Goal: Transaction & Acquisition: Purchase product/service

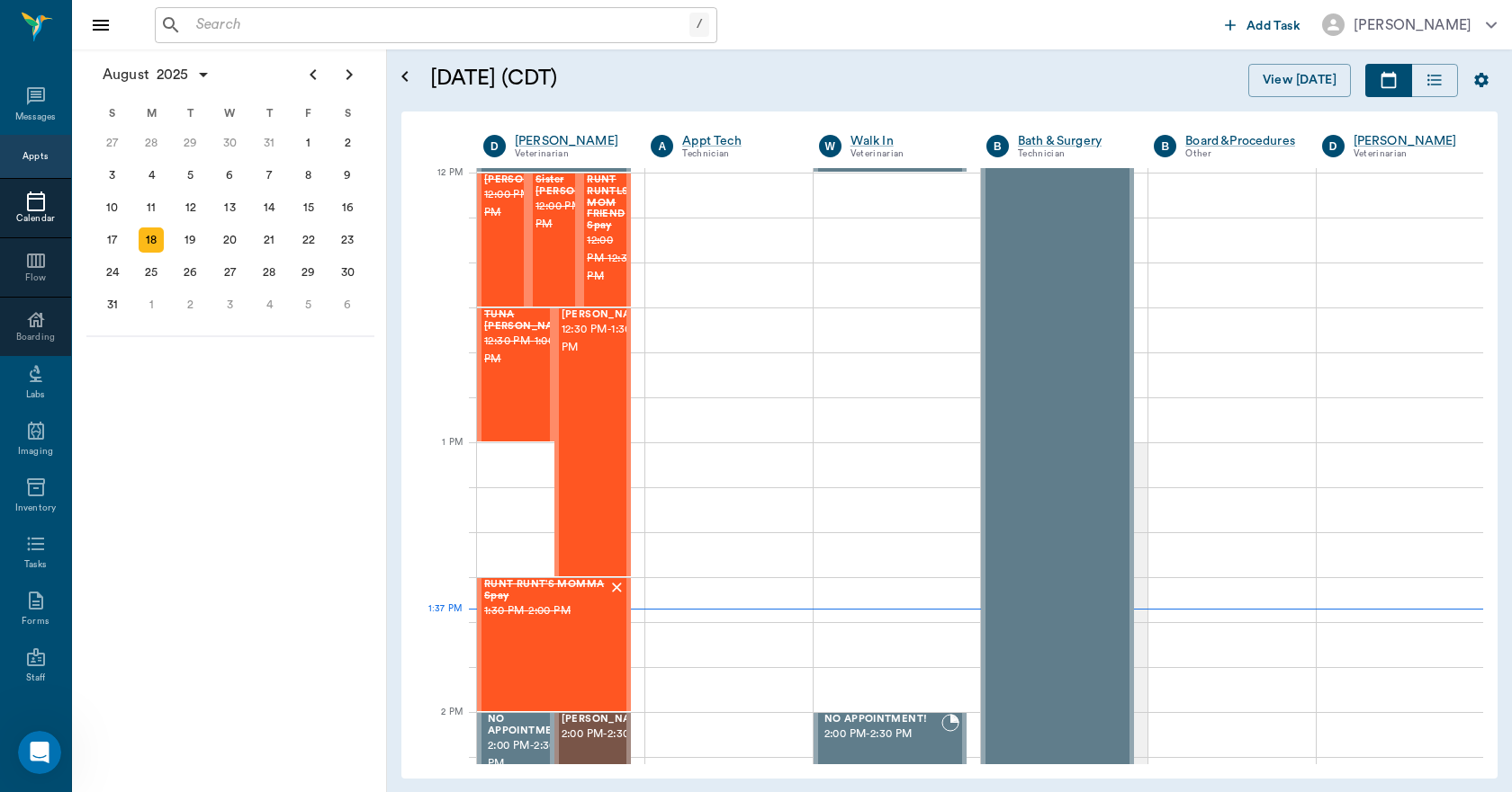
scroll to position [688, 0]
click at [316, 249] on div "22" at bounding box center [308, 239] width 25 height 25
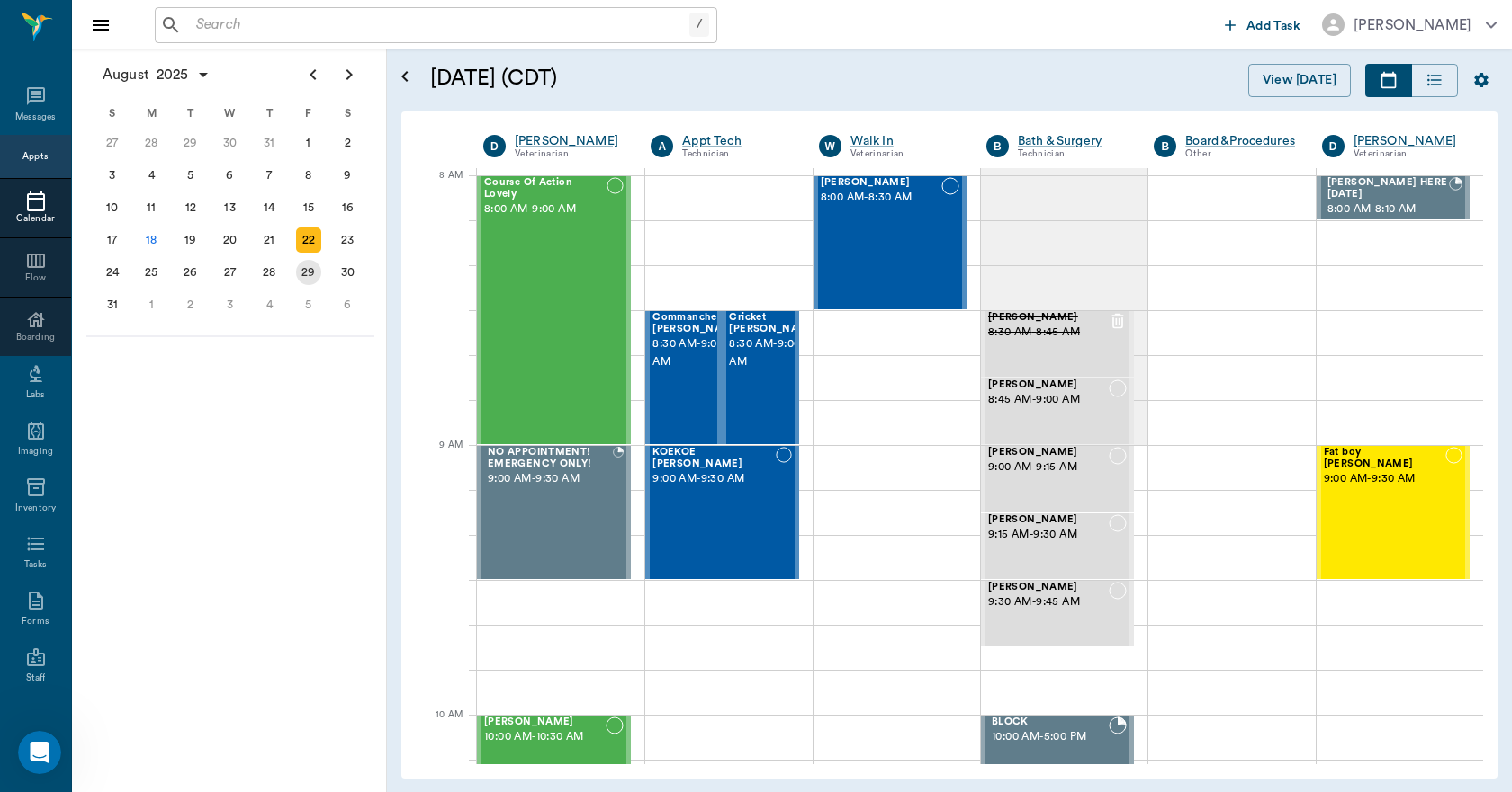
click at [321, 281] on div "29" at bounding box center [308, 272] width 40 height 32
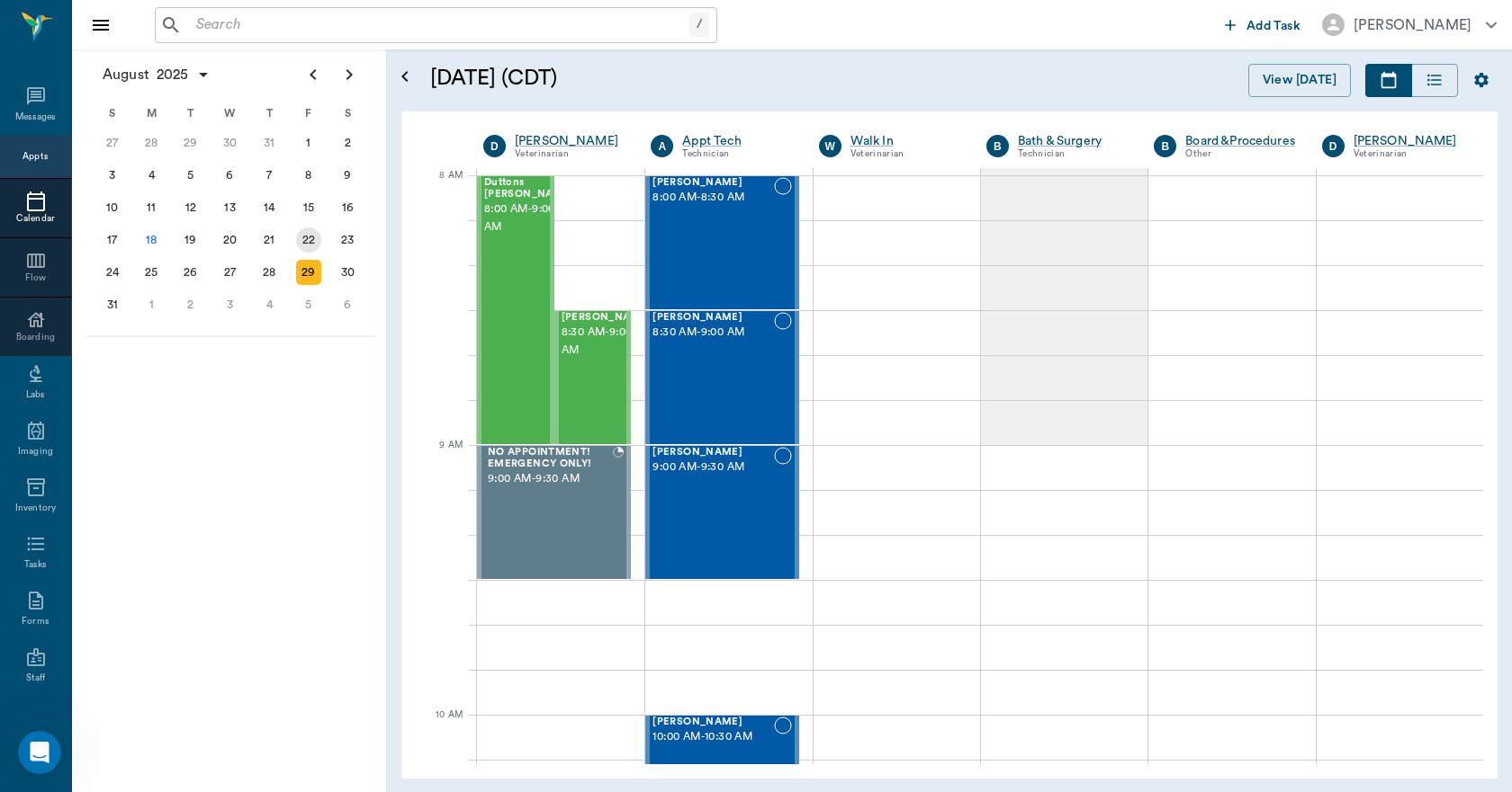
click at [305, 230] on div "22" at bounding box center [308, 239] width 25 height 25
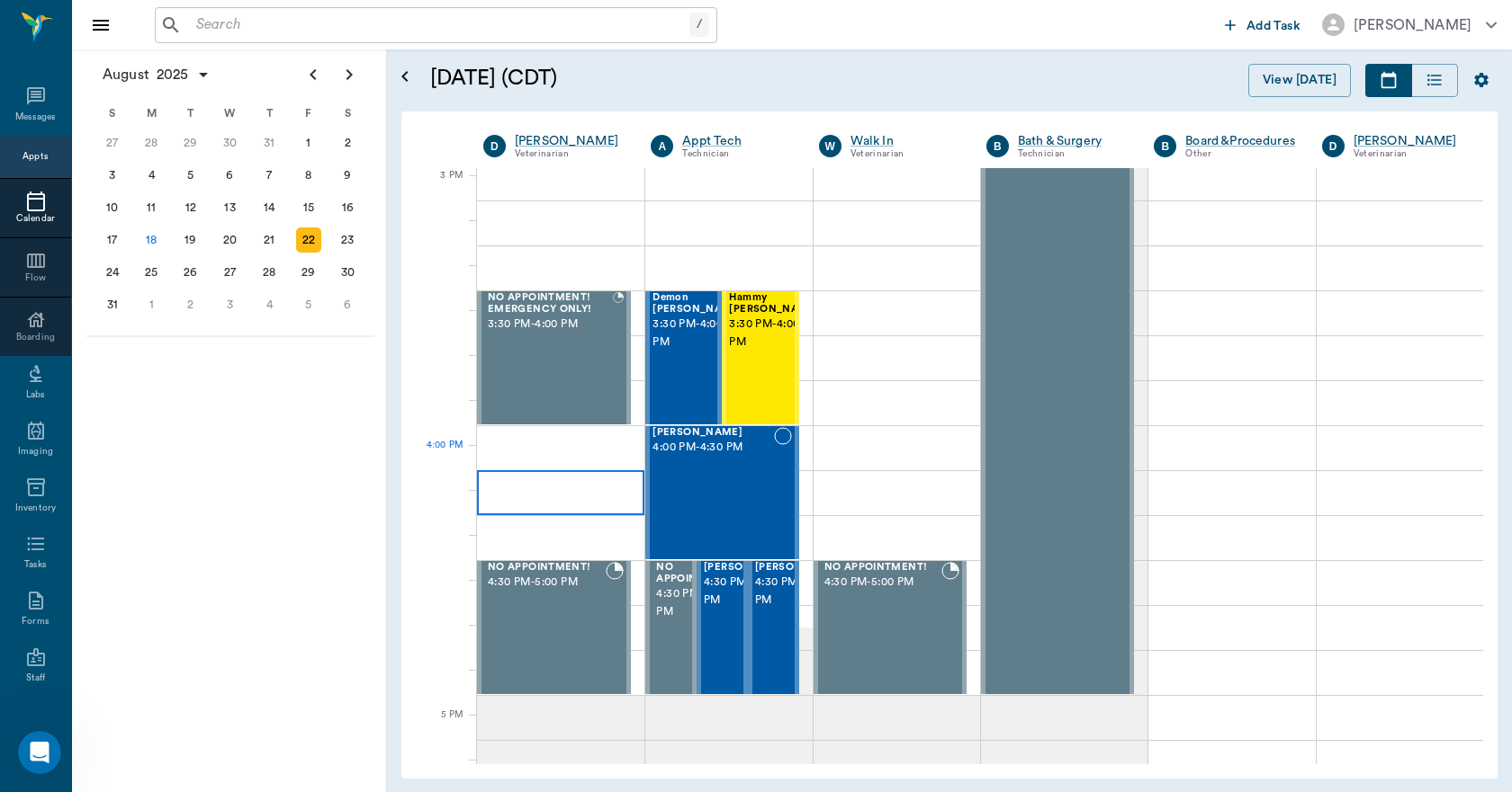
scroll to position [1889, 0]
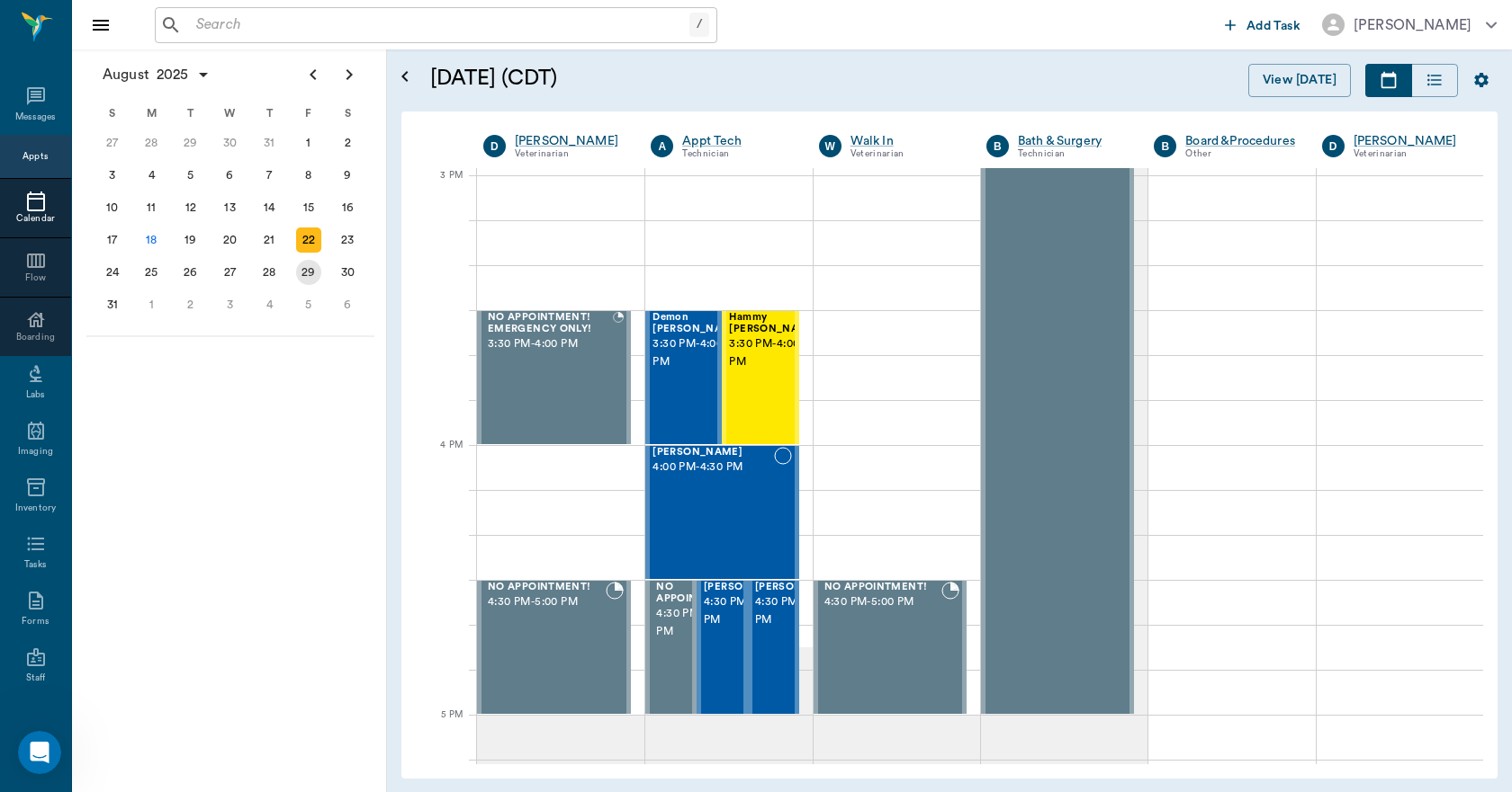
click at [309, 274] on div "29" at bounding box center [308, 272] width 25 height 25
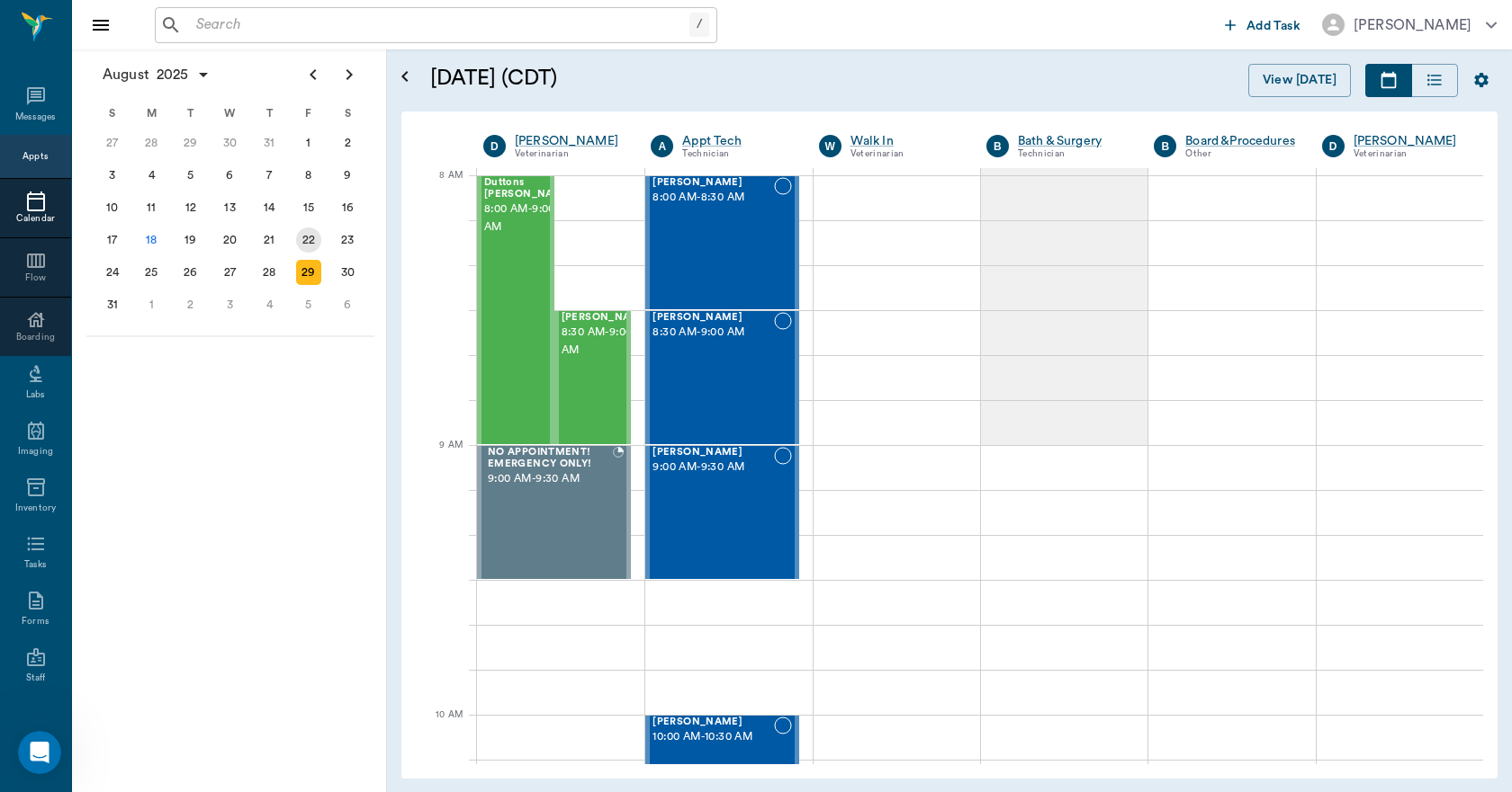
click at [309, 246] on div "22" at bounding box center [308, 239] width 25 height 25
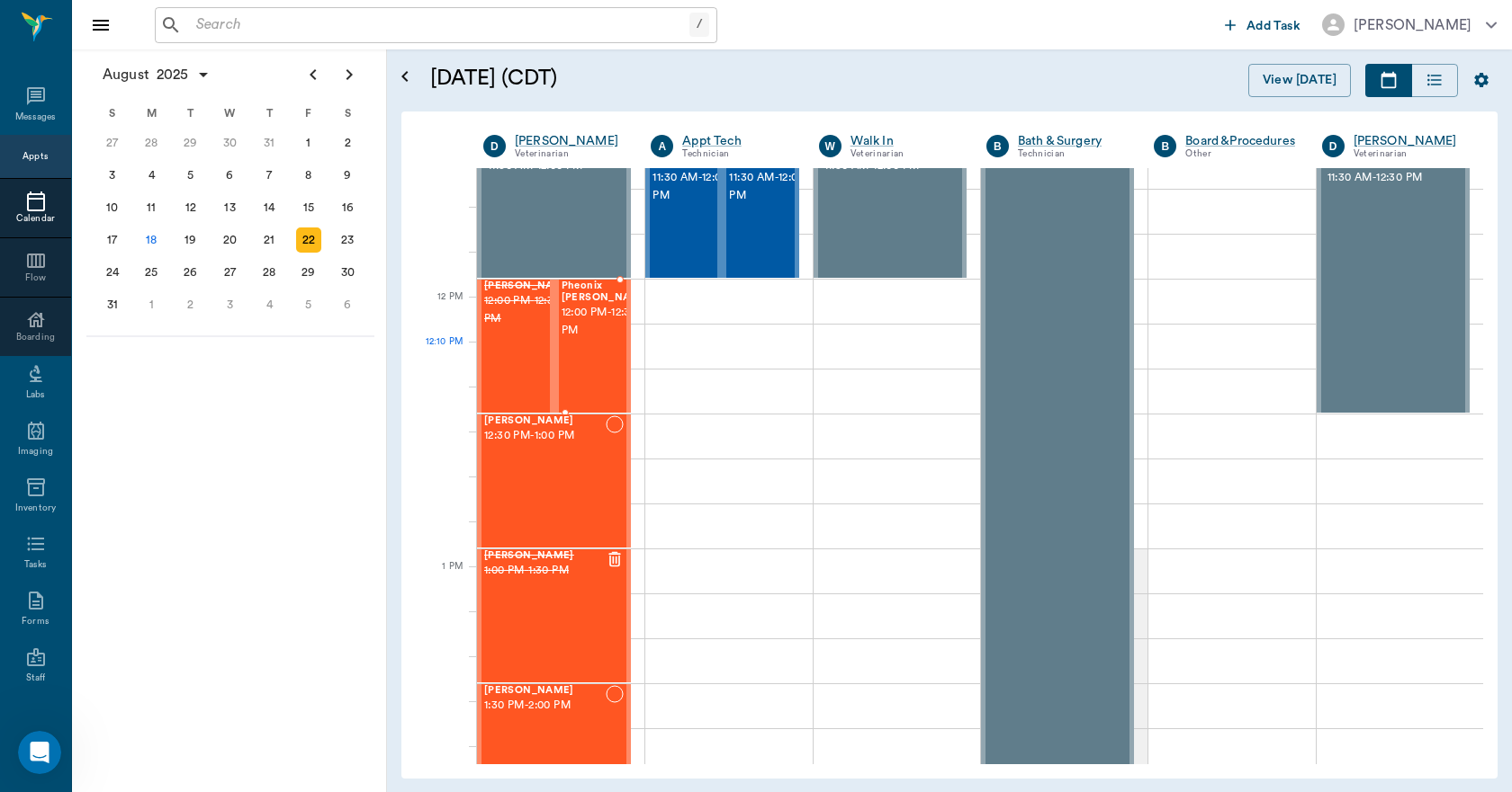
scroll to position [990, 0]
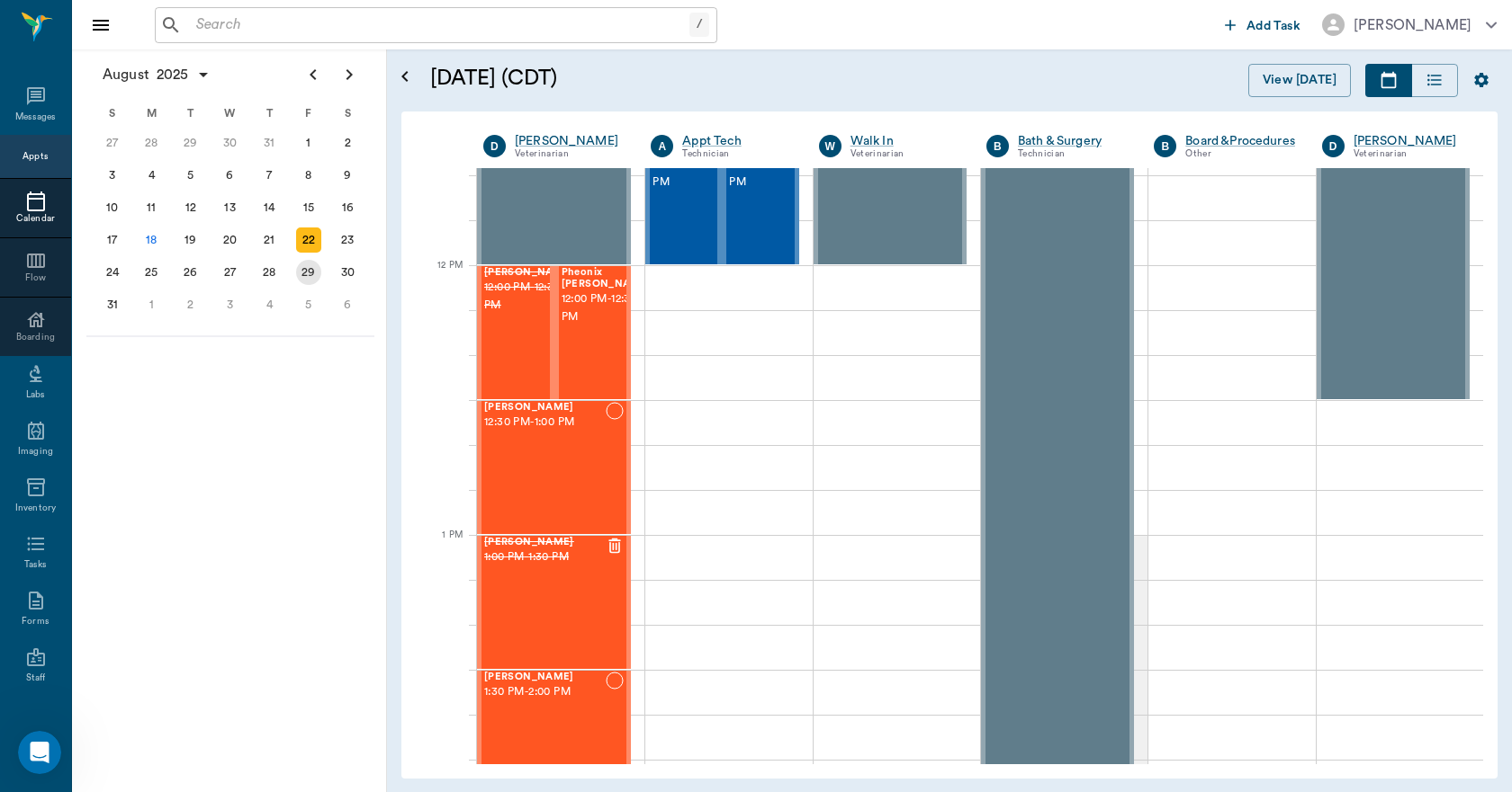
click at [312, 267] on div "29" at bounding box center [308, 272] width 25 height 25
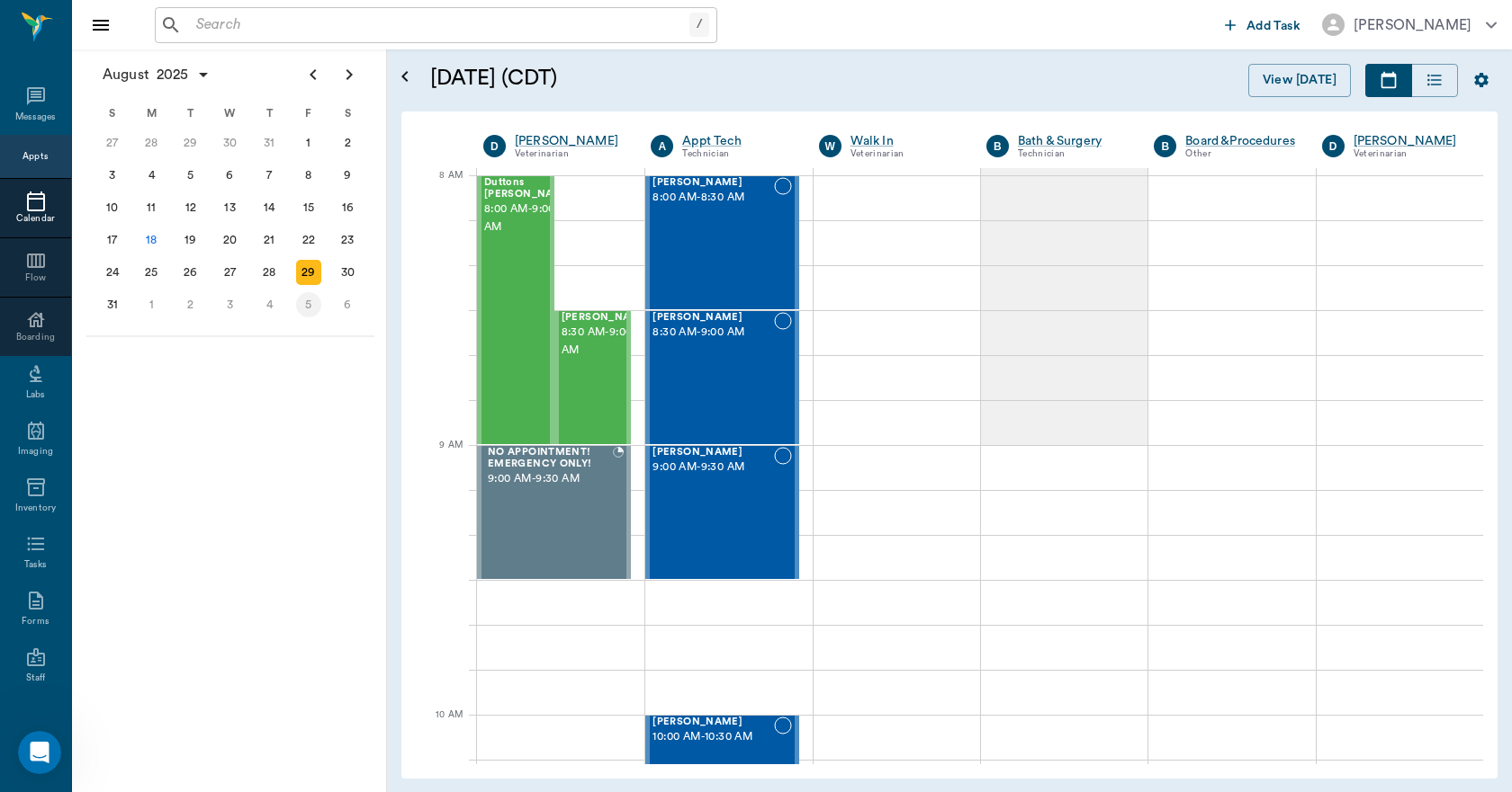
click at [316, 311] on div "5" at bounding box center [308, 304] width 25 height 25
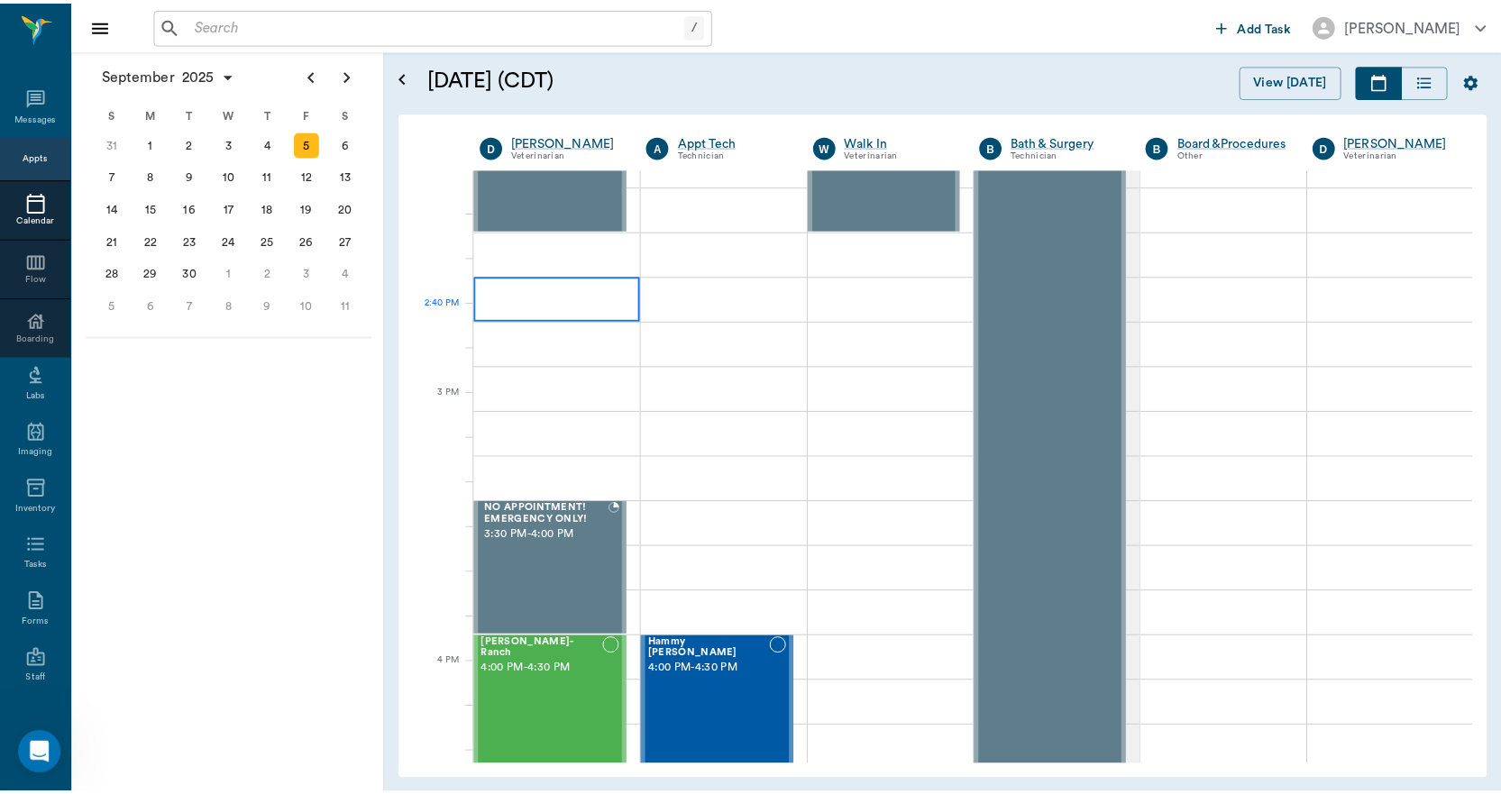
scroll to position [1623, 0]
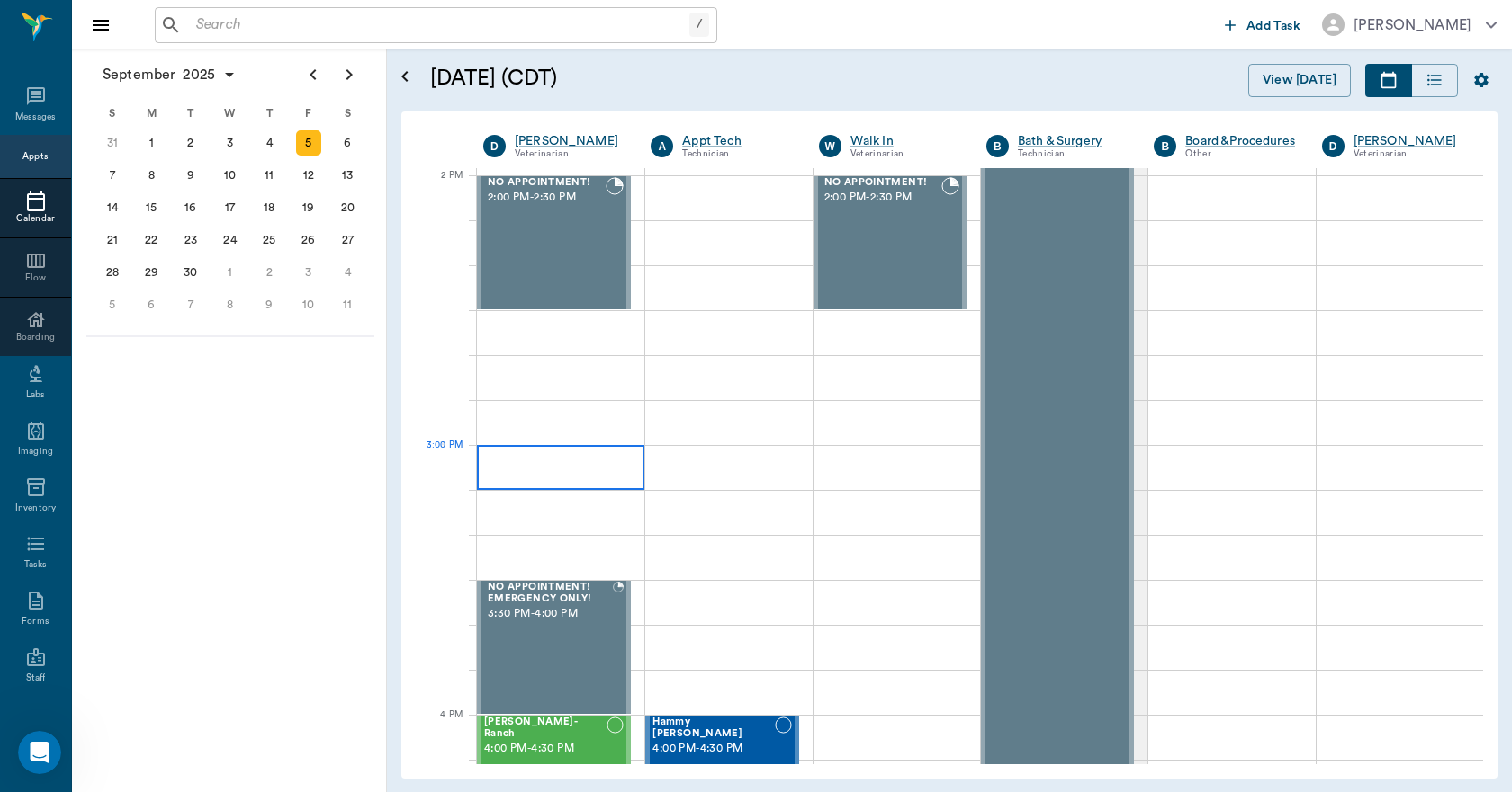
click at [545, 472] on div at bounding box center [561, 467] width 168 height 45
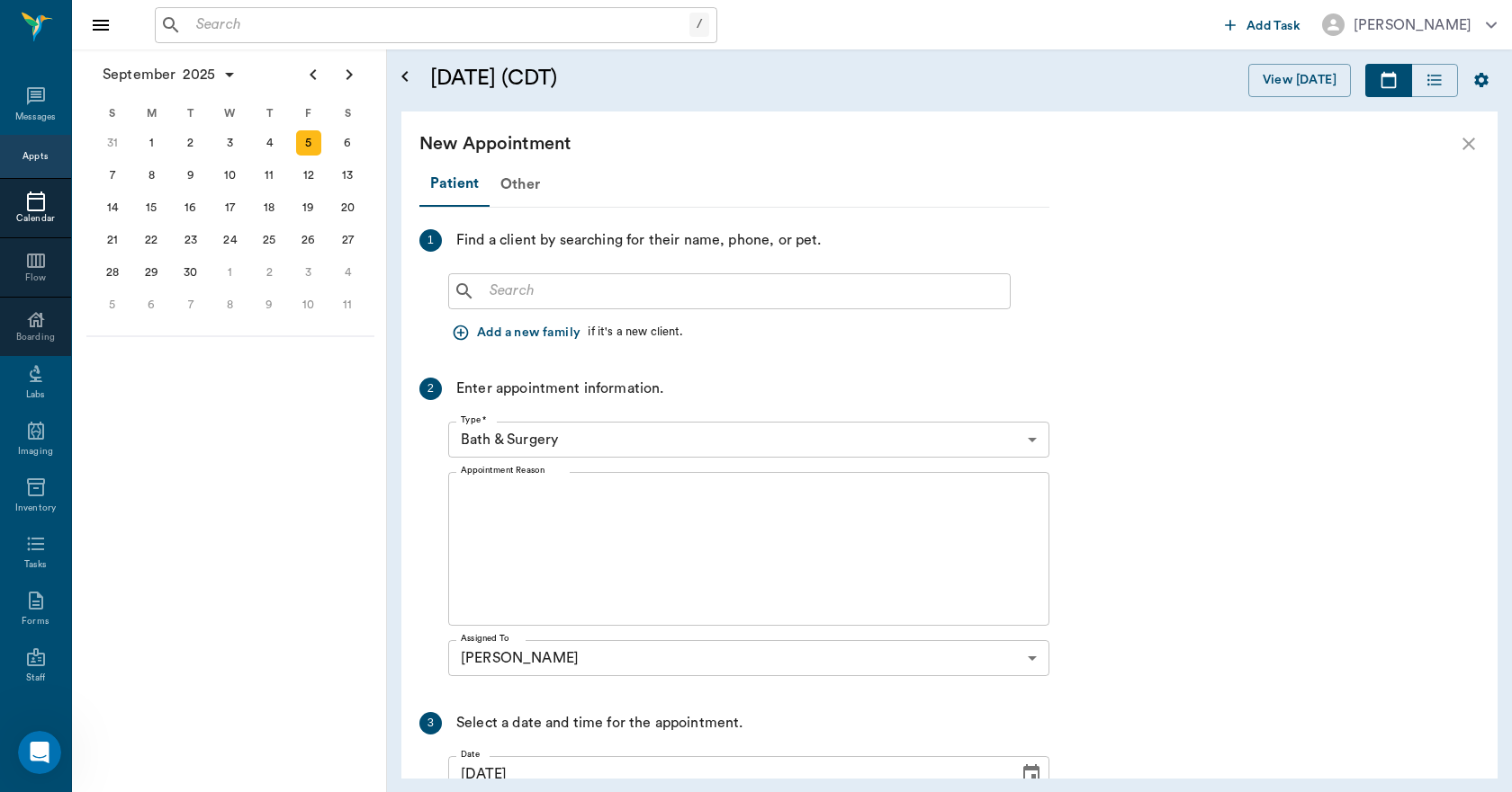
click at [790, 300] on input "text" at bounding box center [742, 291] width 520 height 25
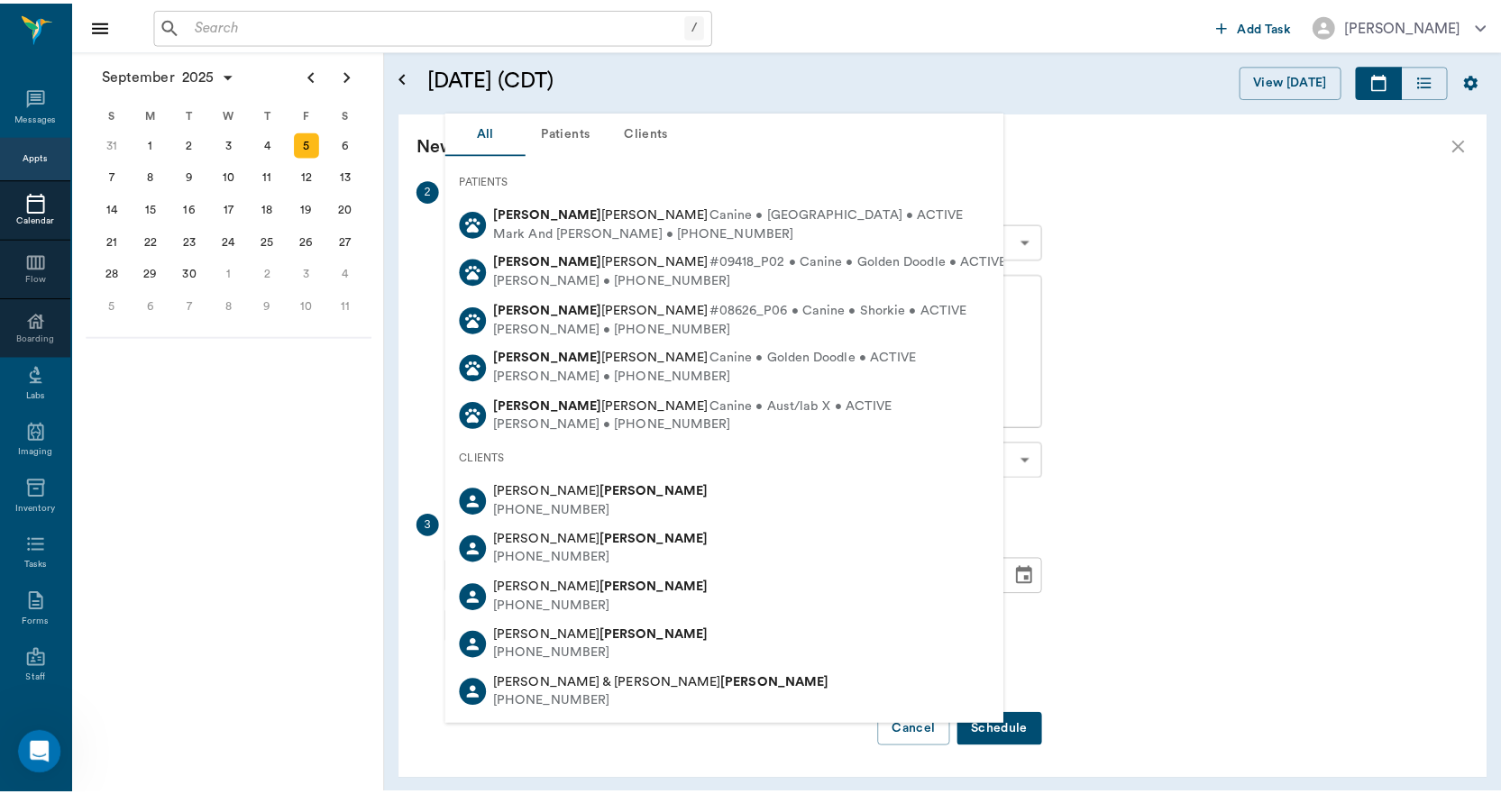
scroll to position [0, 0]
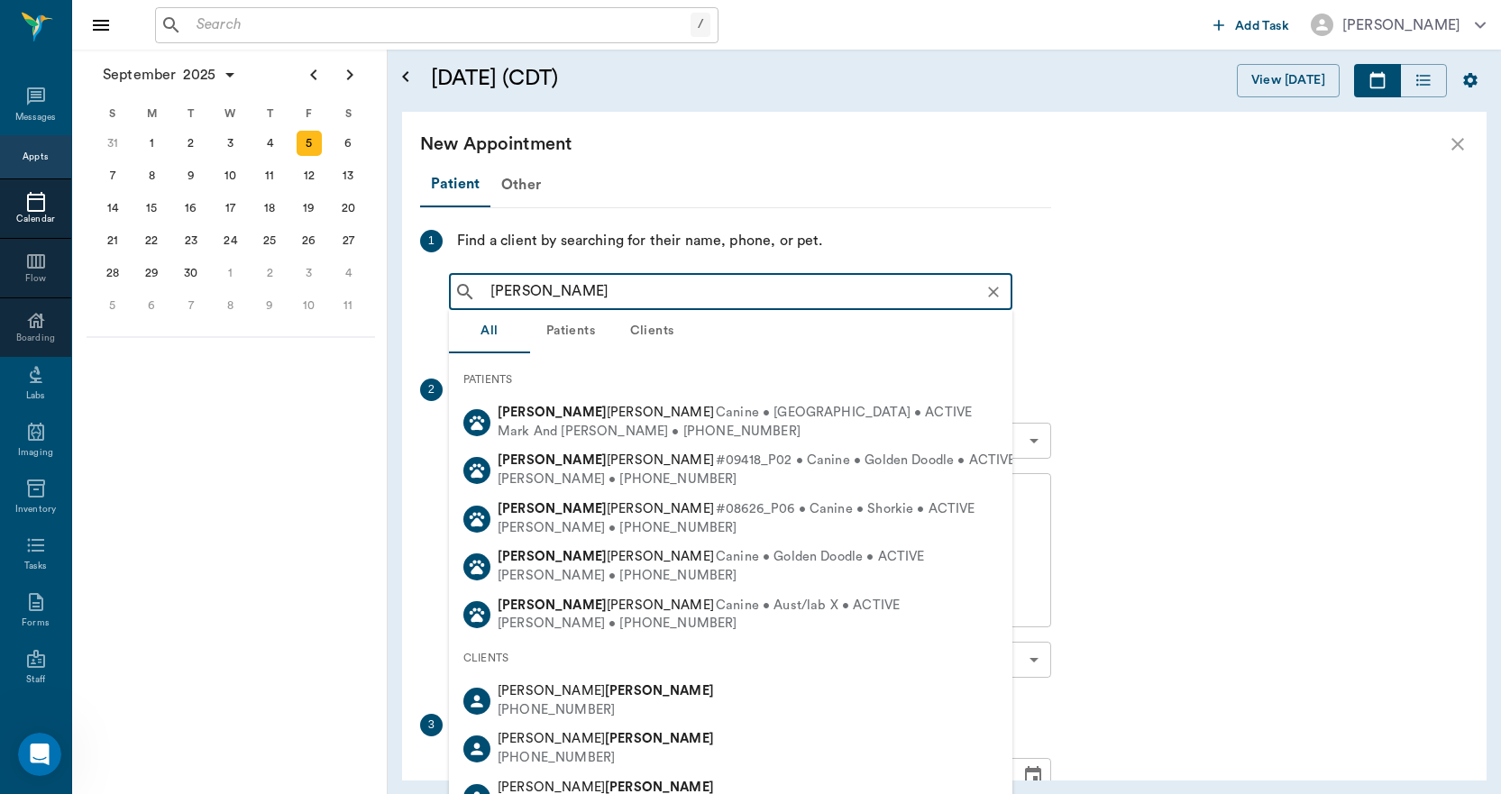
drag, startPoint x: 564, startPoint y: 298, endPoint x: 389, endPoint y: 294, distance: 175.9
click at [389, 294] on div "[DATE] (CDT) View [DATE] [DATE] [DATE] [DATE] D [PERSON_NAME] Veterinarian A Ap…" at bounding box center [945, 422] width 1114 height 745
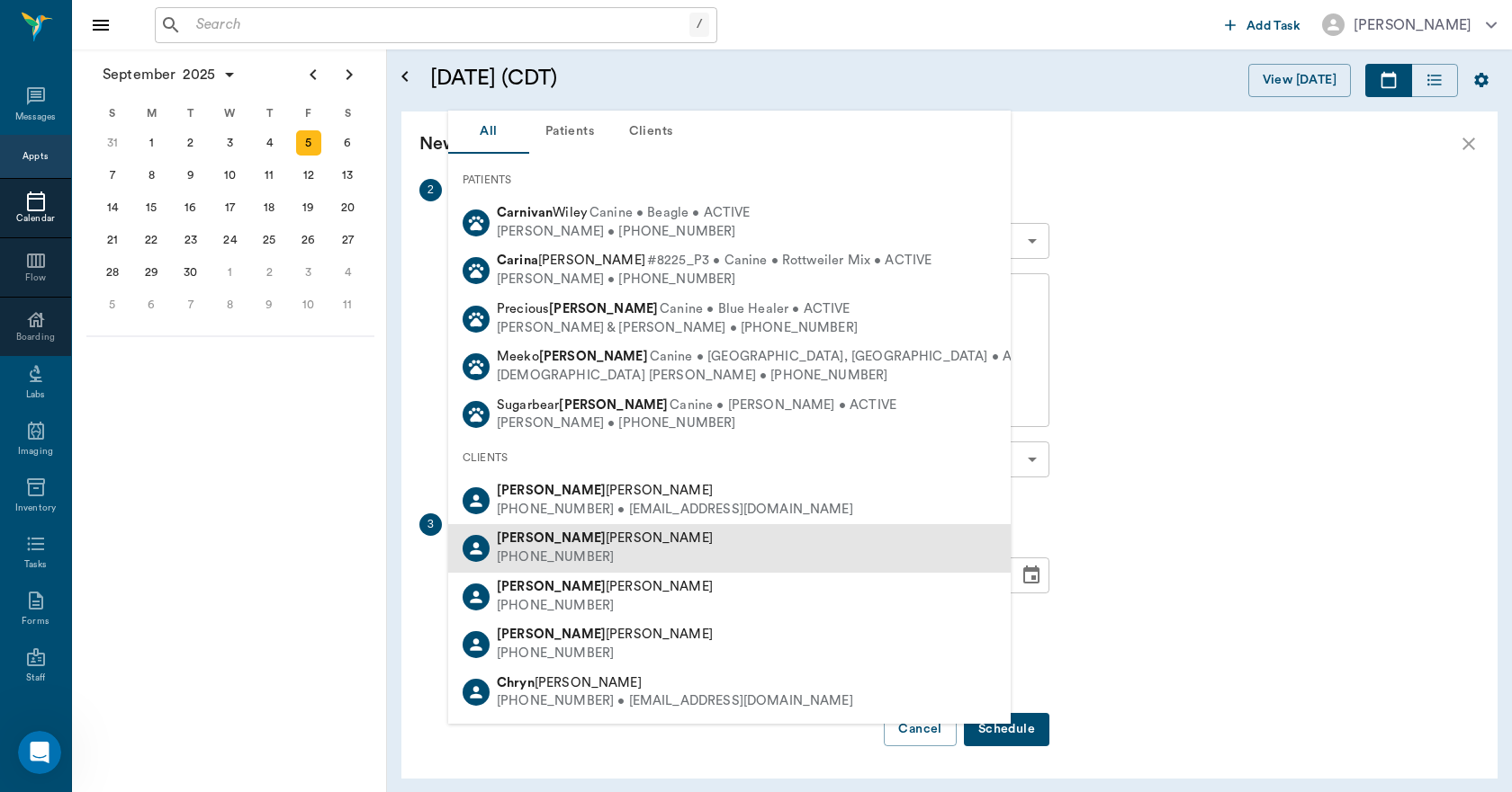
click at [587, 558] on div "[PERSON_NAME] [PHONE_NUMBER]" at bounding box center [730, 549] width 563 height 48
type input "[PERSON_NAME]"
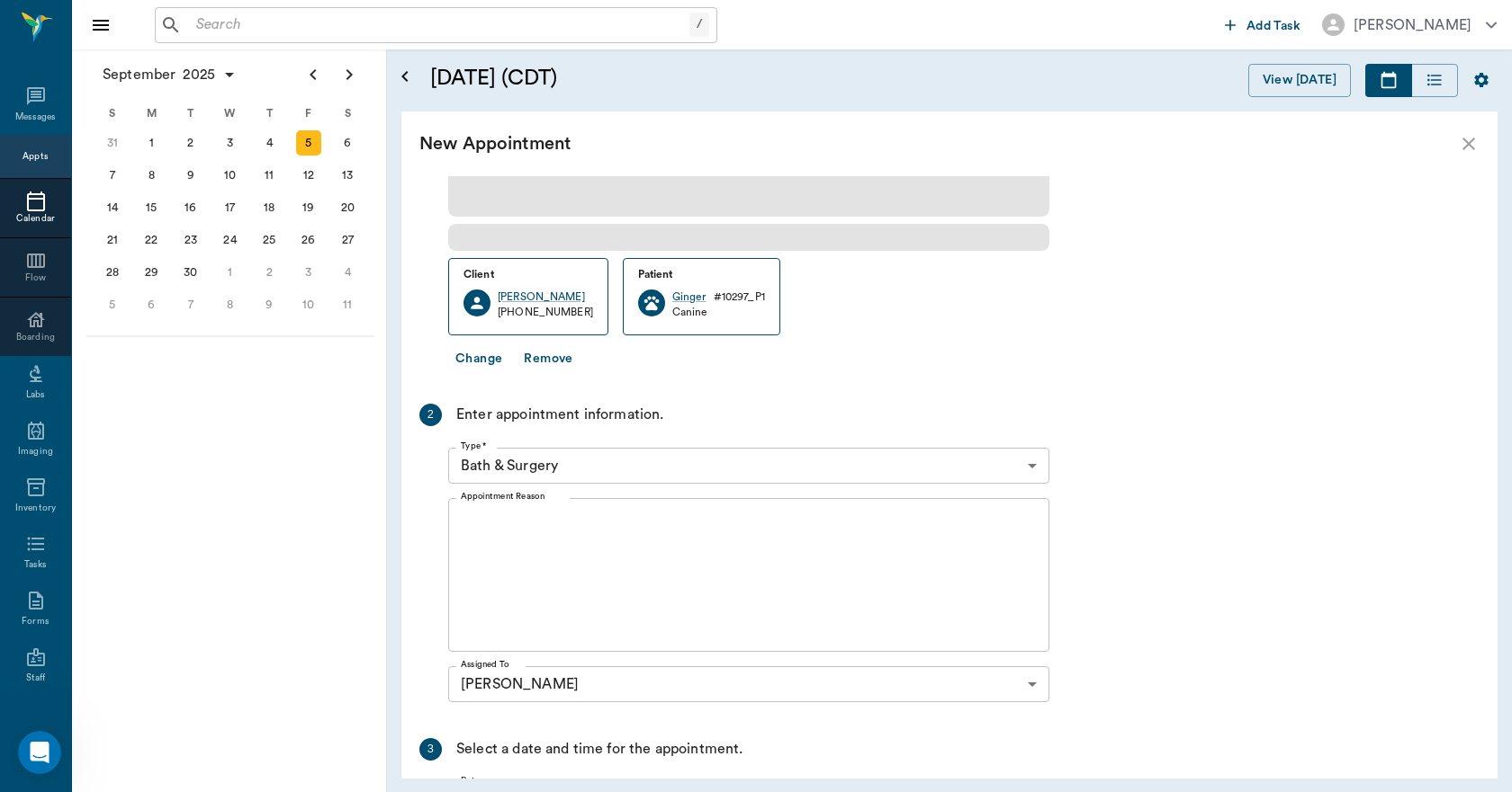
scroll to position [247, 0]
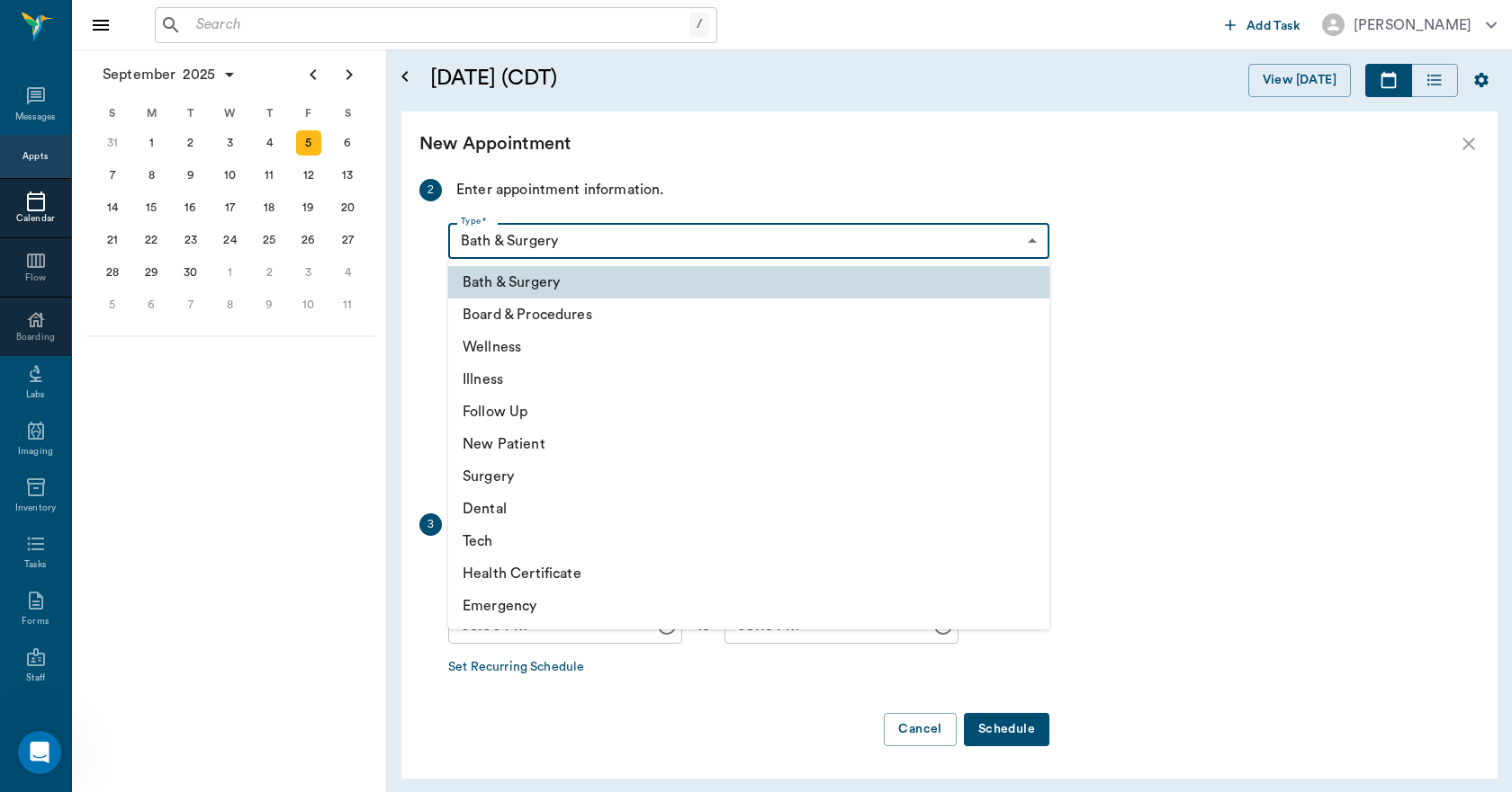
click at [1040, 247] on body "/ ​ Add Task [PERSON_NAME] Nectar Messages Appts Calendar Flow Boarding Labs Im…" at bounding box center [756, 396] width 1512 height 792
click at [499, 349] on li "Wellness" at bounding box center [749, 347] width 601 height 32
type input "65d2be4f46e3a538d89b8c14"
type input "03:30 PM"
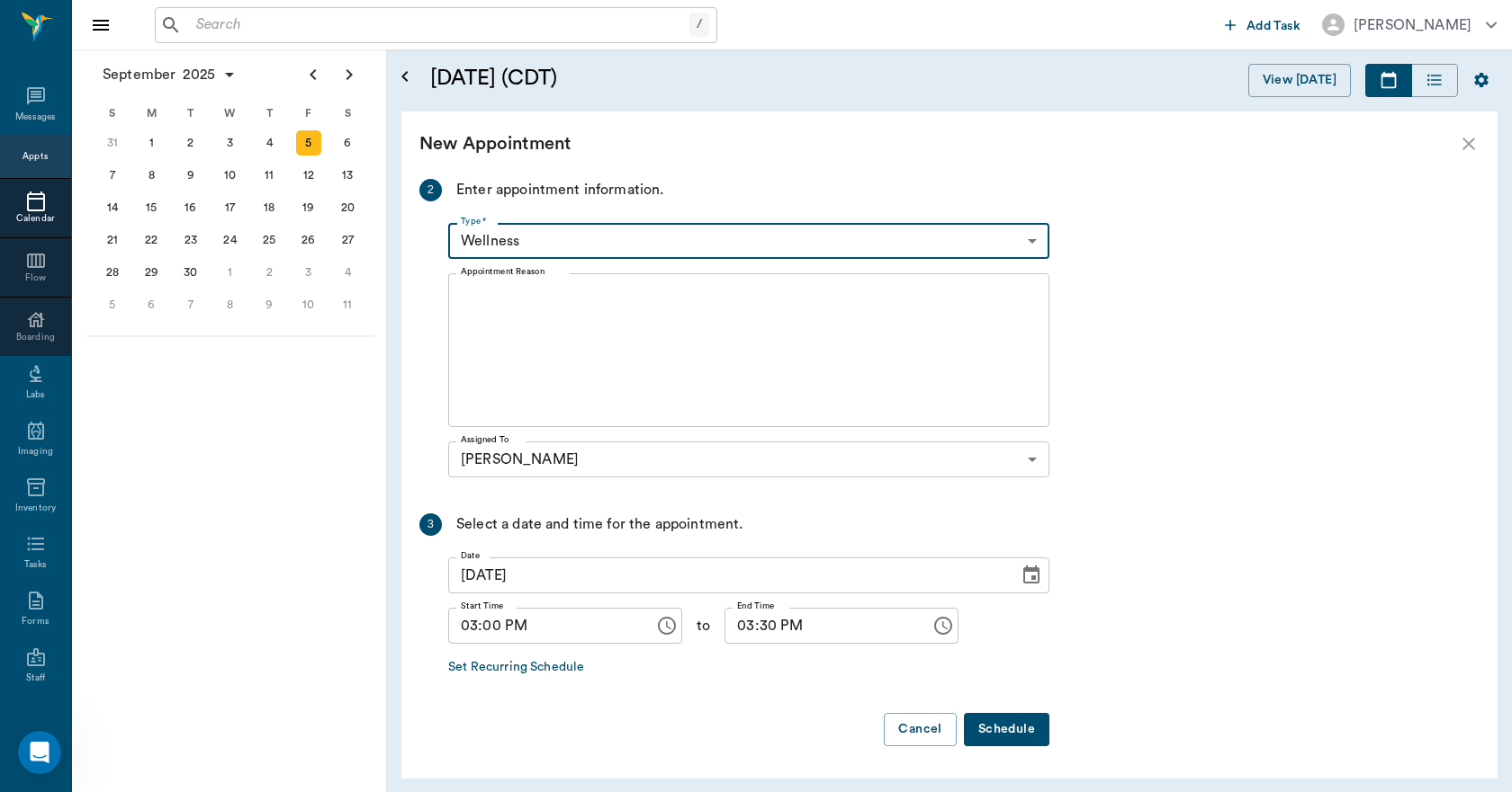
click at [566, 305] on textarea "Appointment Reason" at bounding box center [749, 350] width 576 height 124
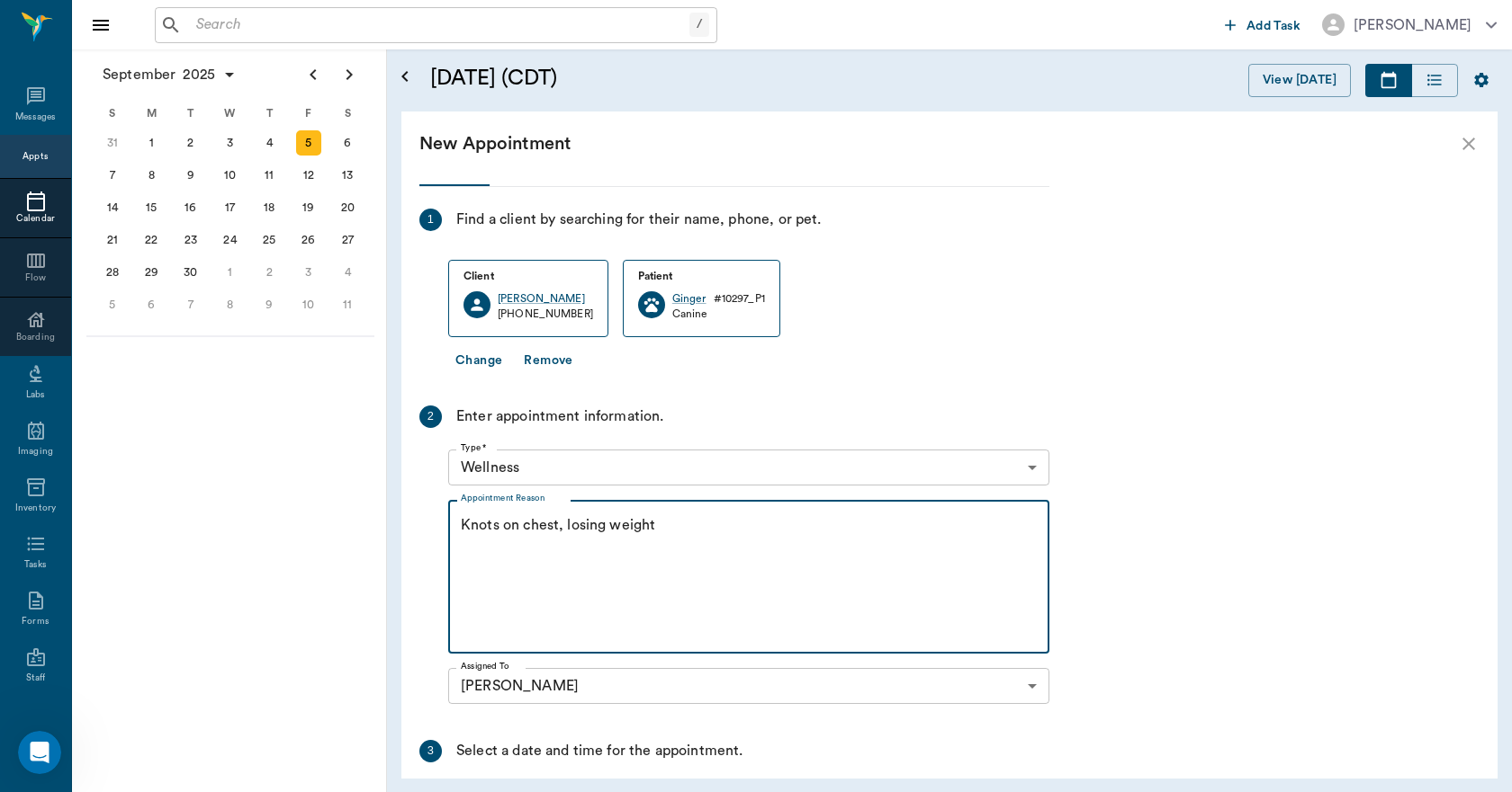
scroll to position [0, 0]
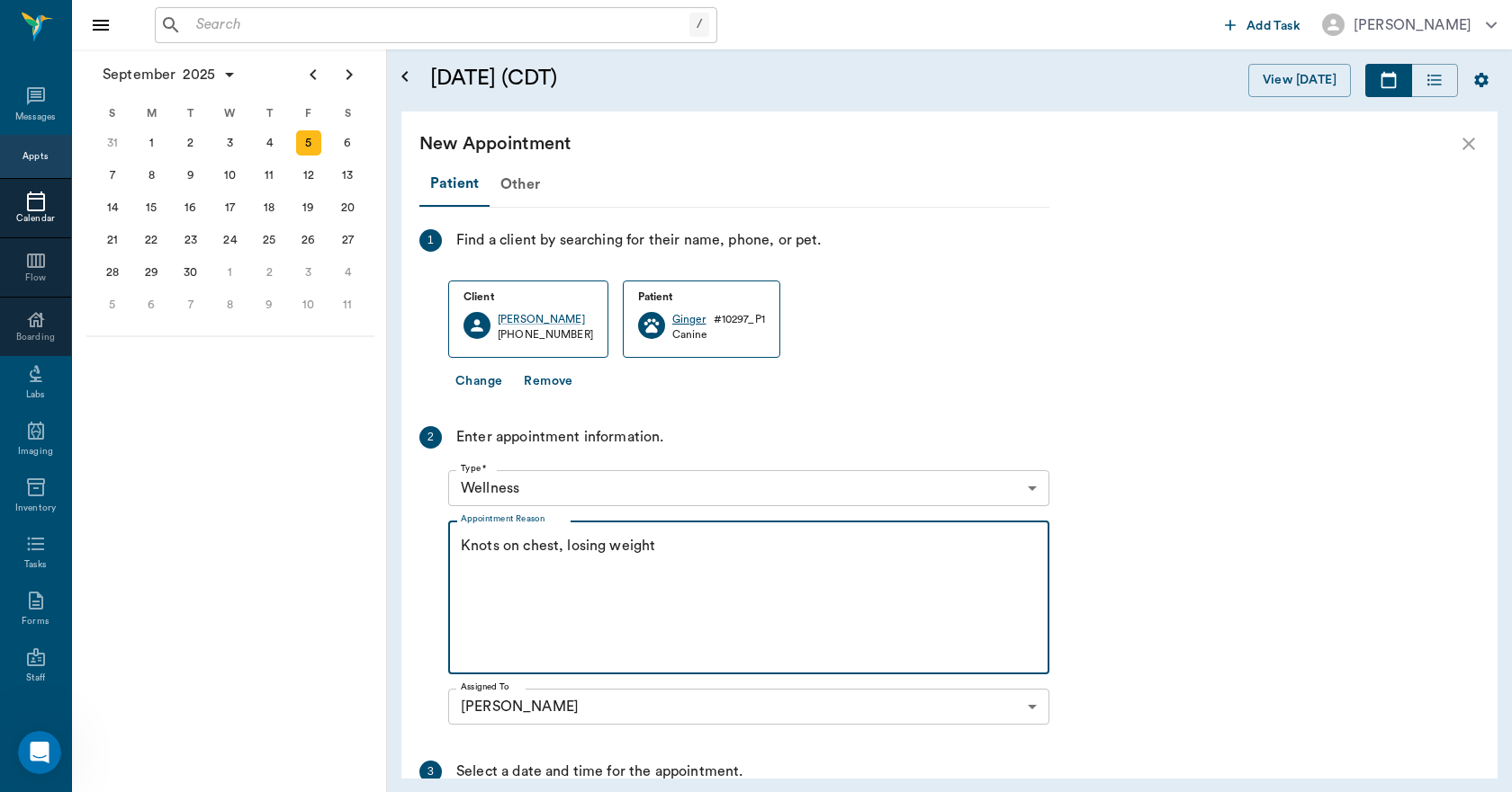
type textarea "Knots on chest, losing weight"
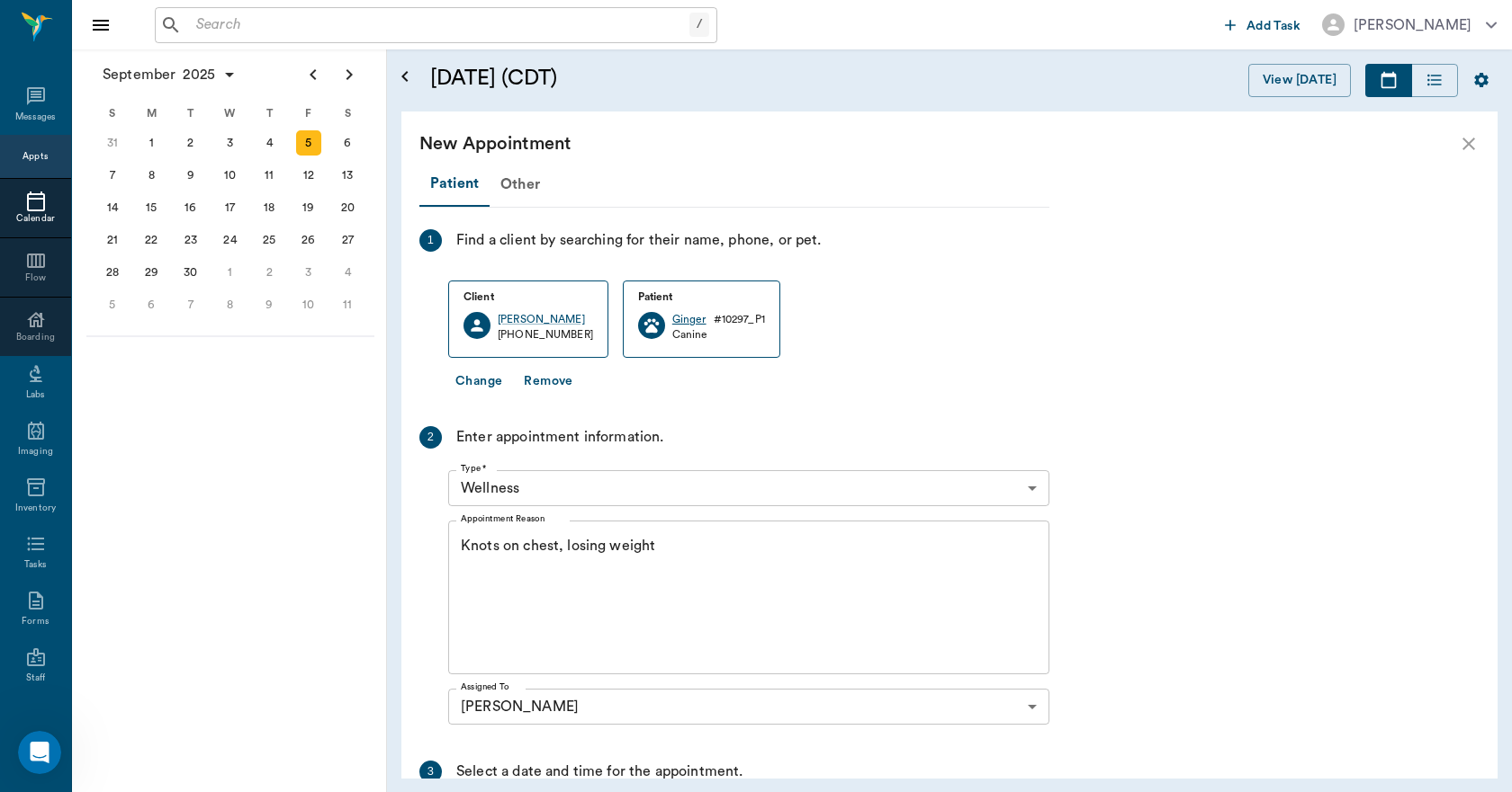
click at [673, 321] on div "Ginger" at bounding box center [690, 319] width 34 height 15
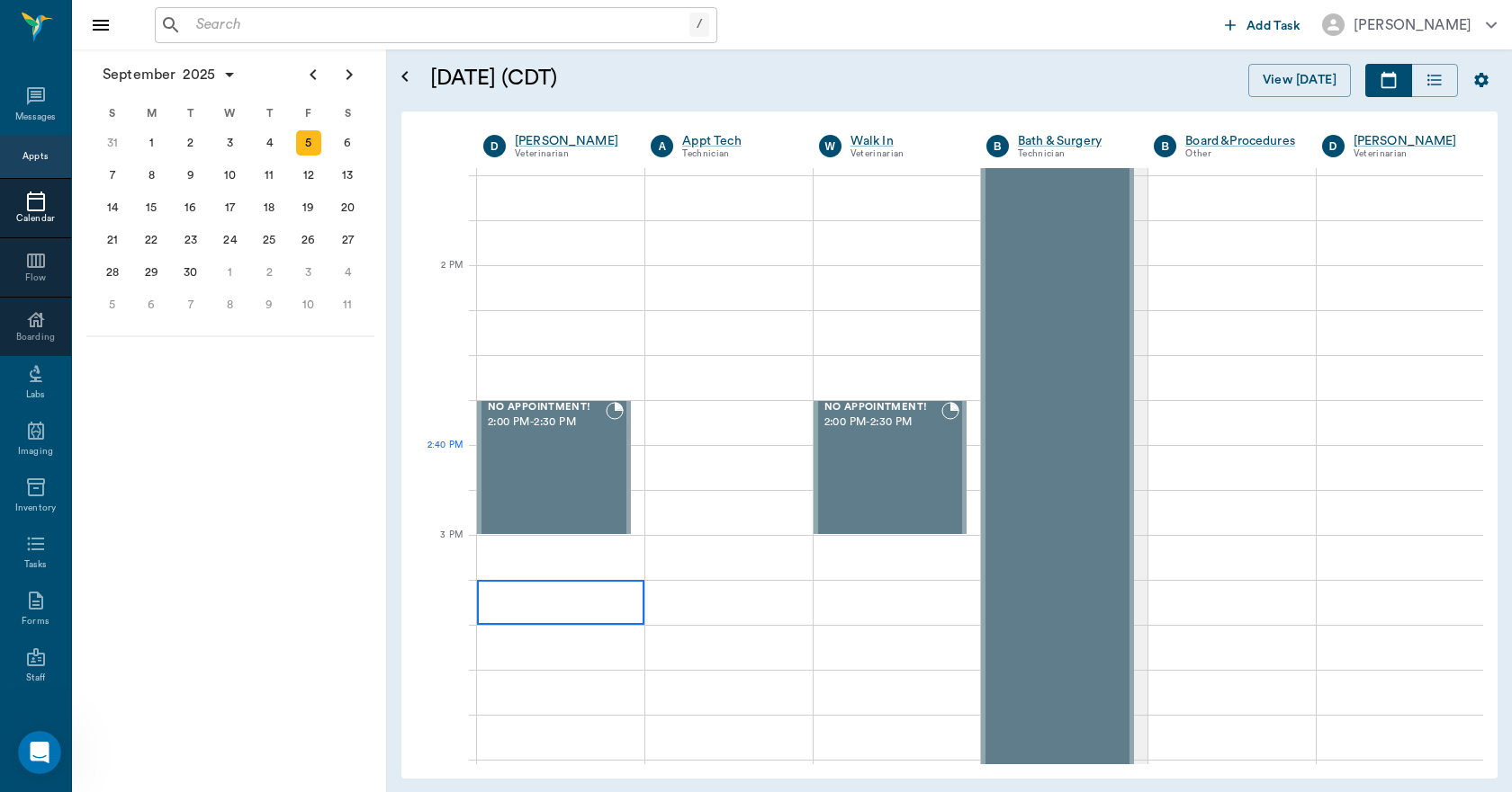
scroll to position [1529, 0]
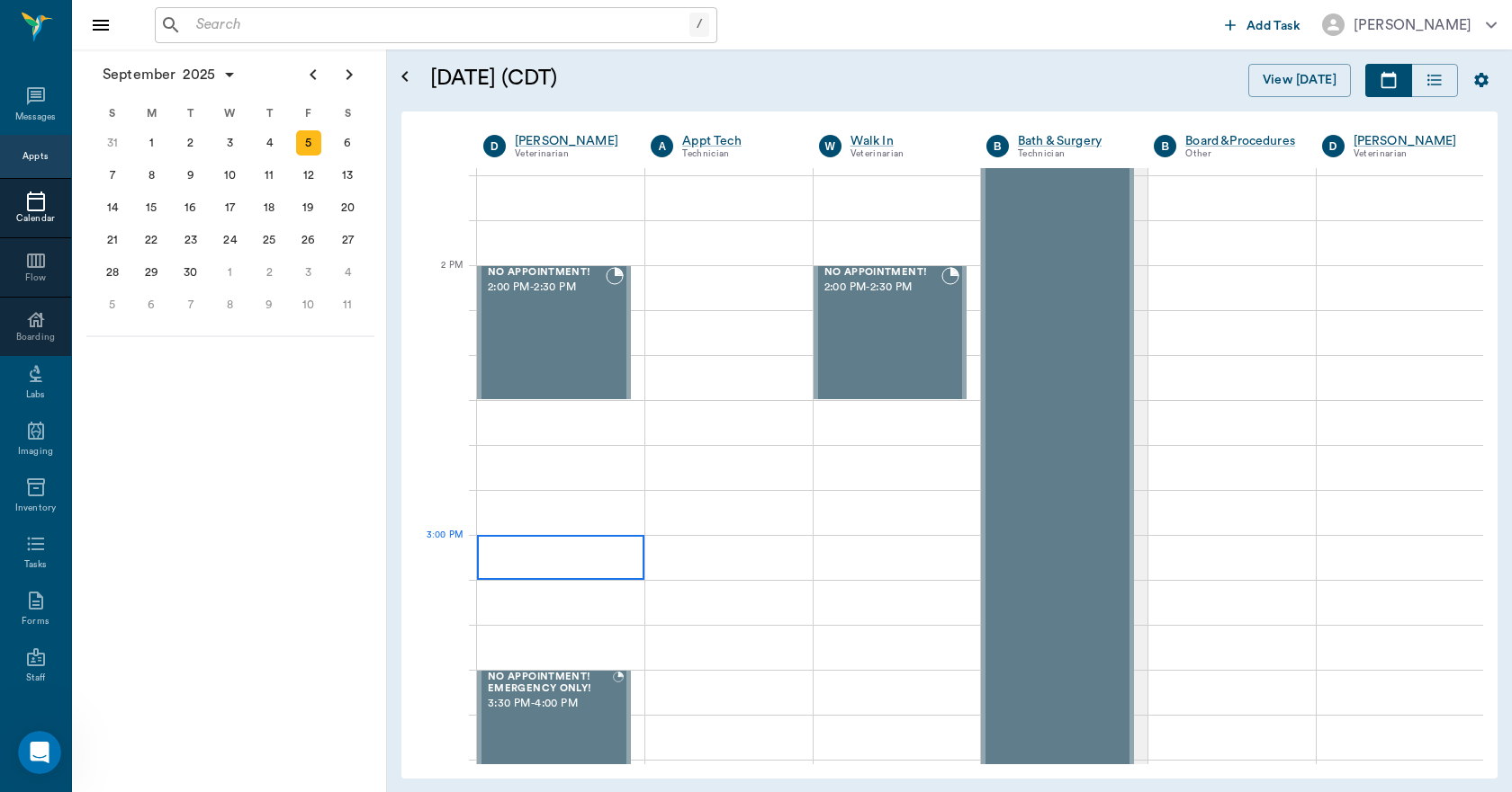
click at [550, 553] on div at bounding box center [561, 558] width 168 height 45
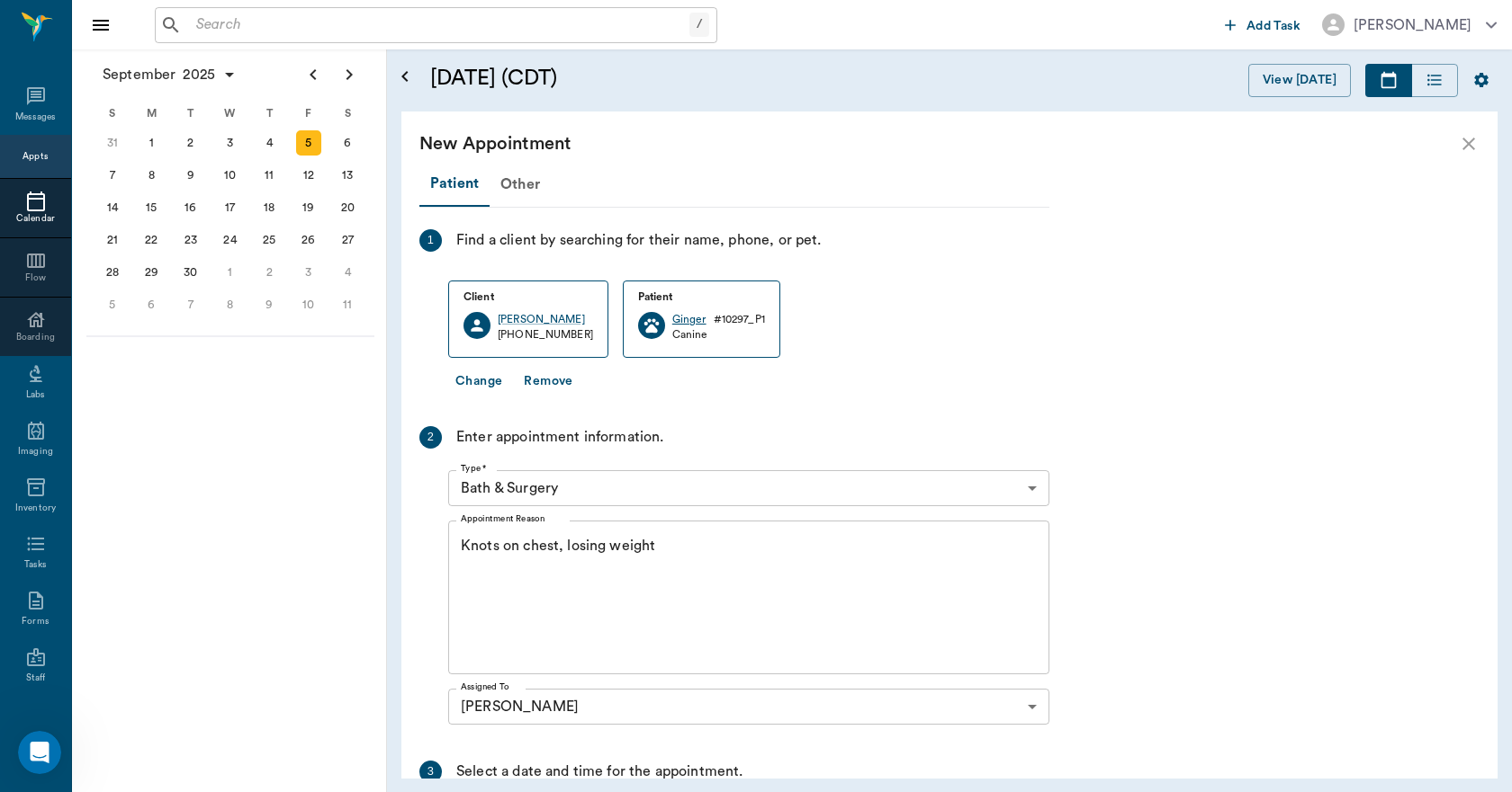
click at [673, 318] on div "Ginger" at bounding box center [690, 319] width 34 height 15
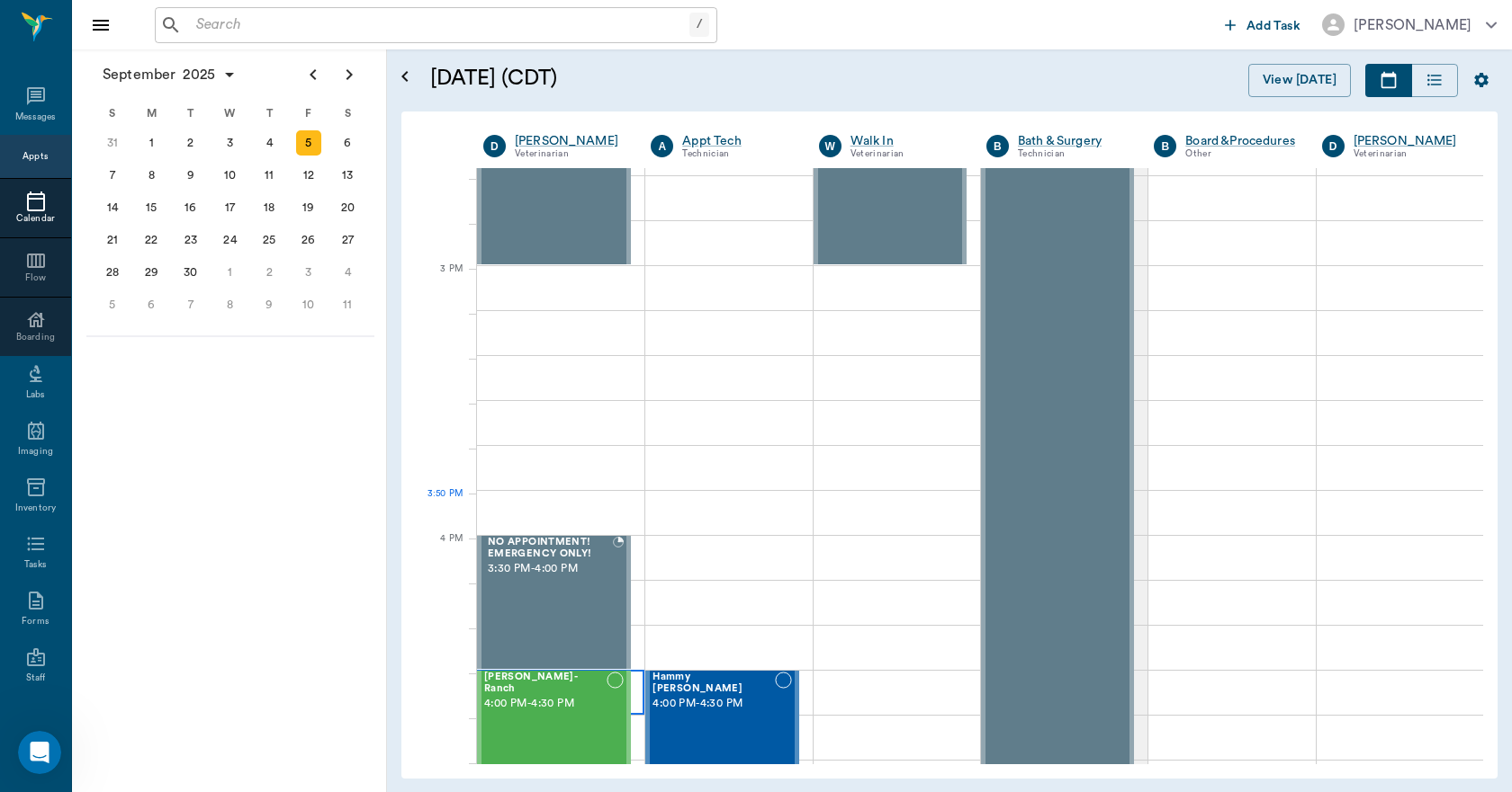
scroll to position [1798, 0]
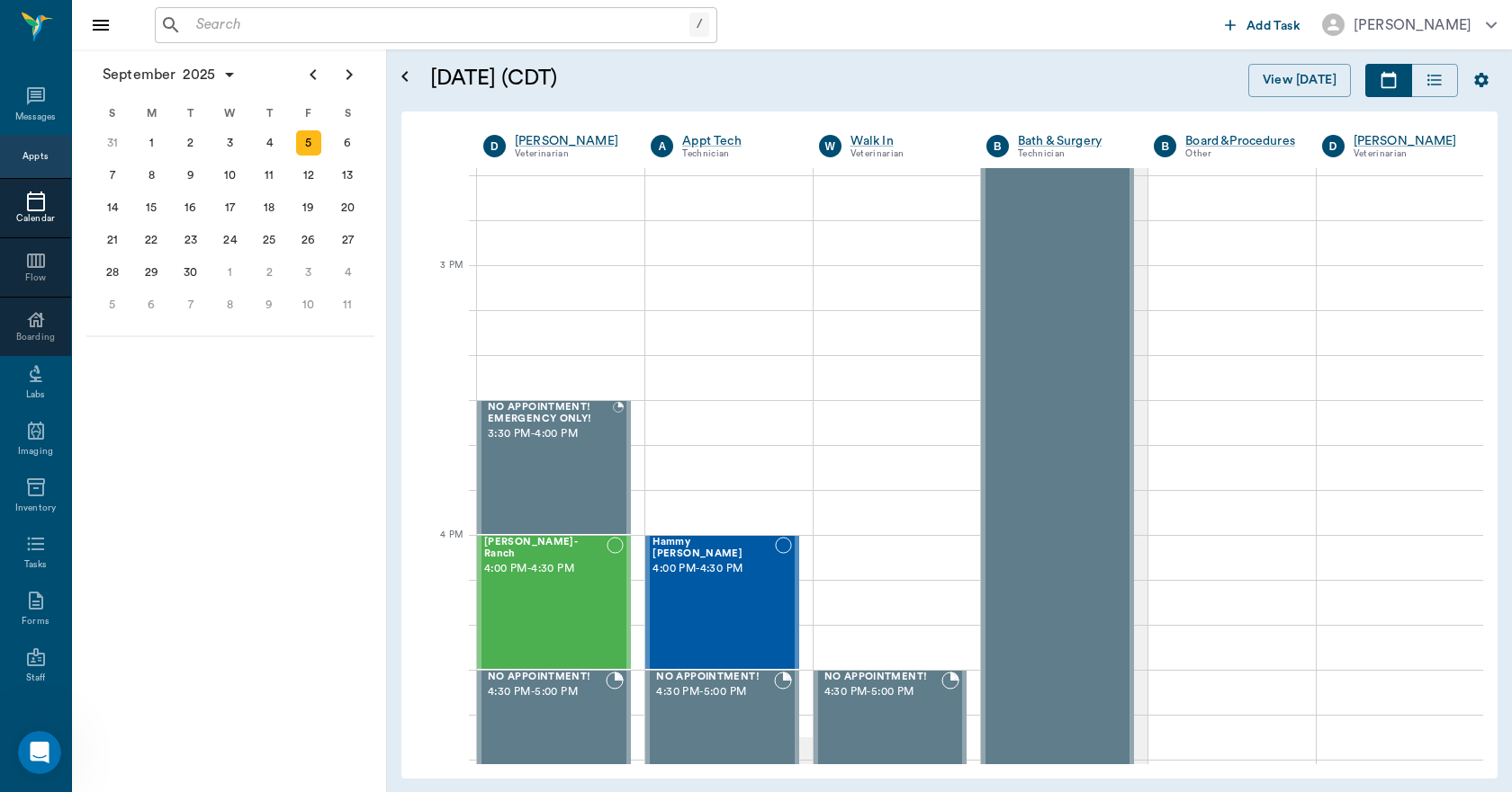
click at [303, 149] on div "5" at bounding box center [308, 143] width 25 height 25
click at [1261, 78] on button "View [DATE]" at bounding box center [1299, 80] width 103 height 33
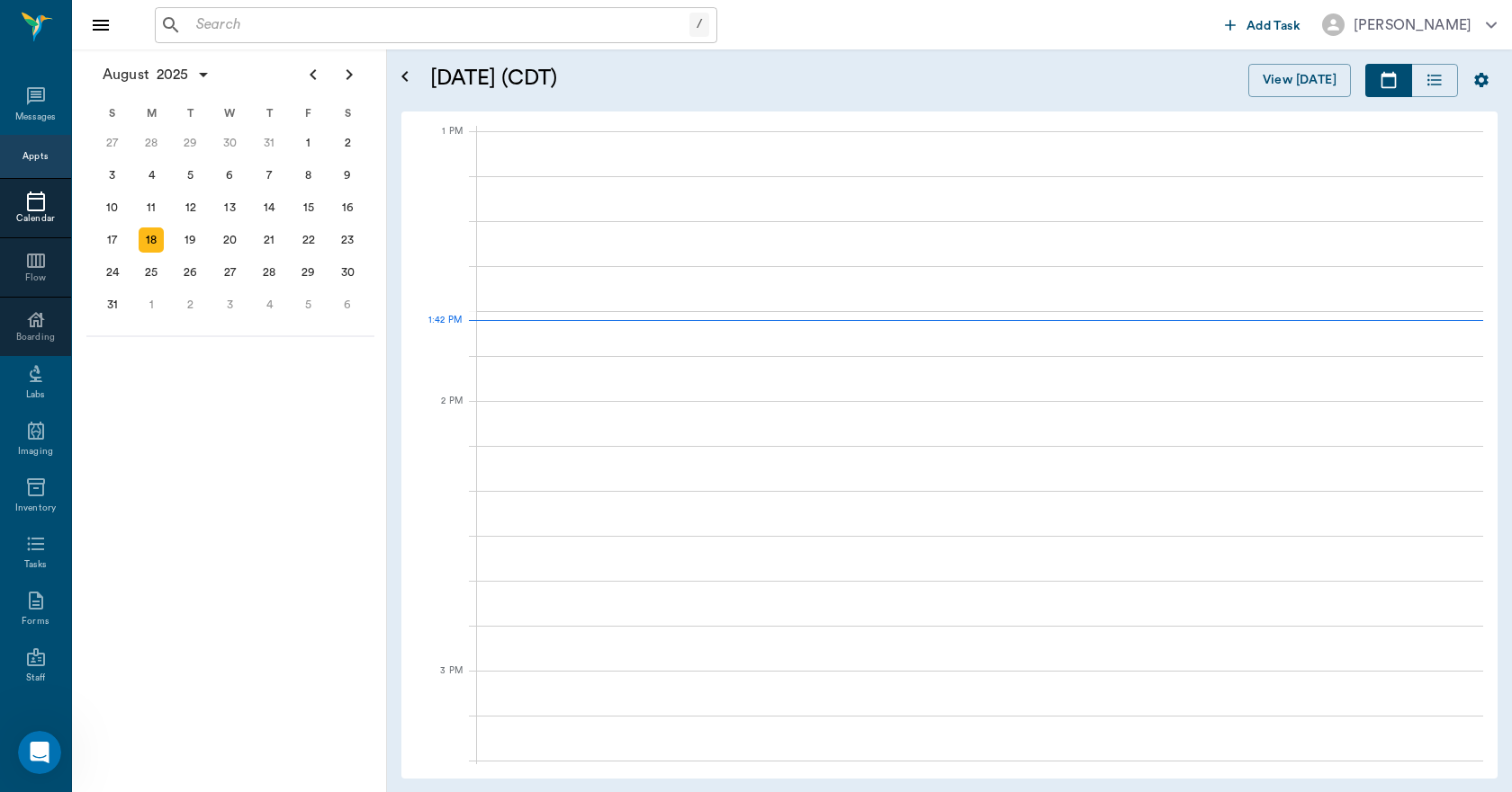
scroll to position [1350, 0]
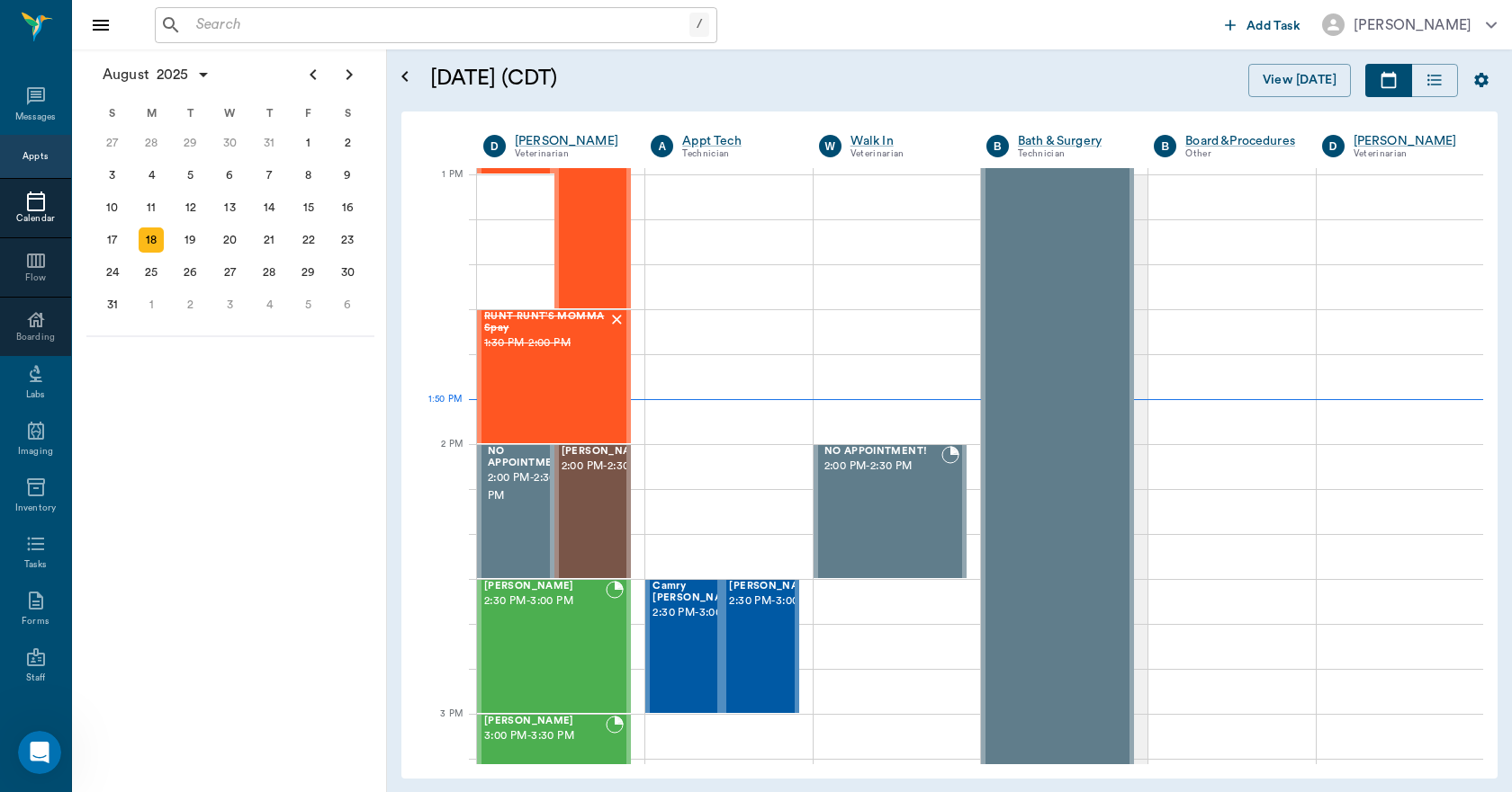
click at [397, 24] on input "text" at bounding box center [438, 25] width 500 height 25
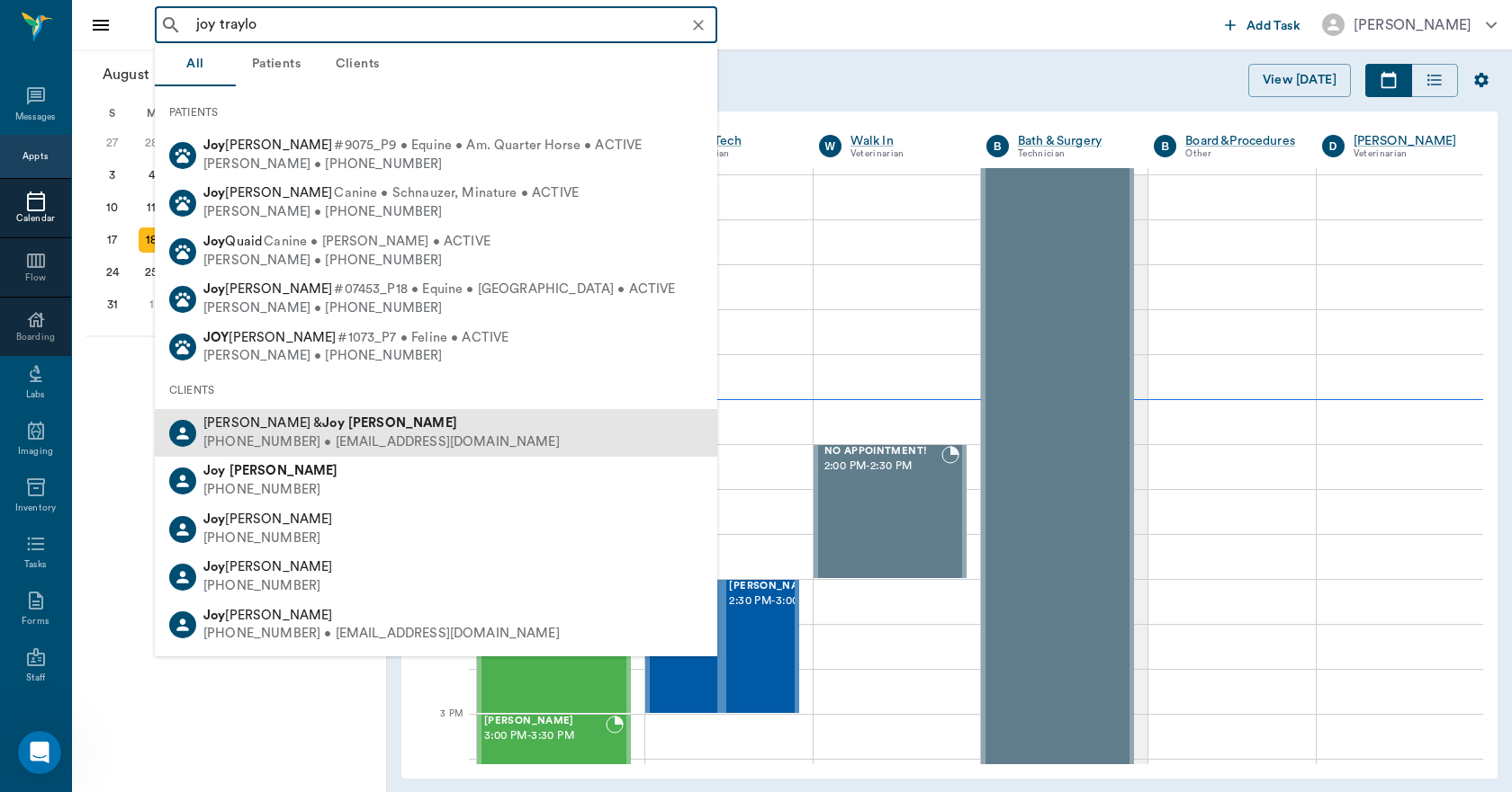
click at [270, 427] on span "[PERSON_NAME] & [PERSON_NAME]" at bounding box center [330, 424] width 253 height 14
type input "joy traylo"
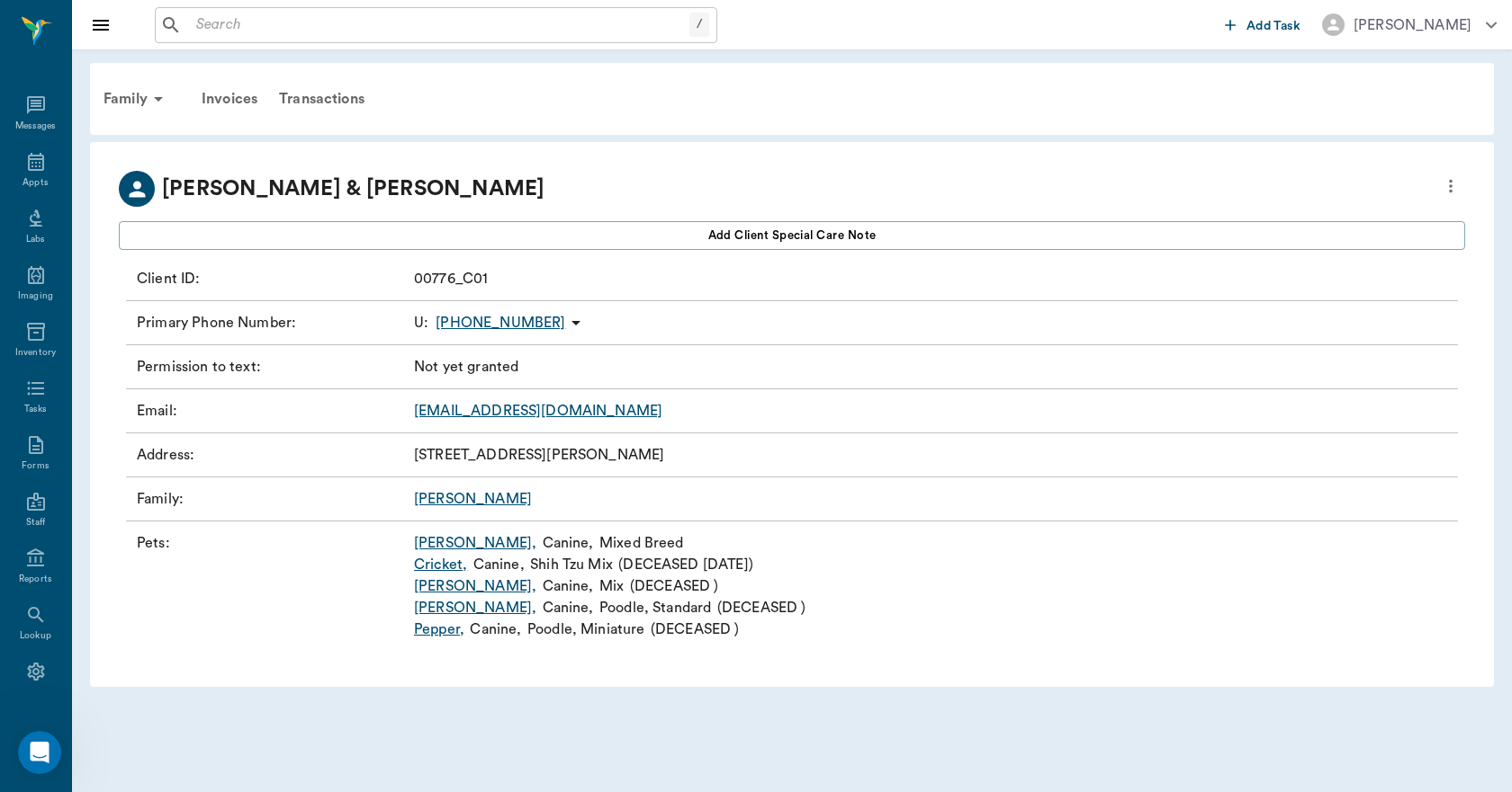
click at [432, 545] on link "[PERSON_NAME] ," at bounding box center [475, 544] width 123 height 22
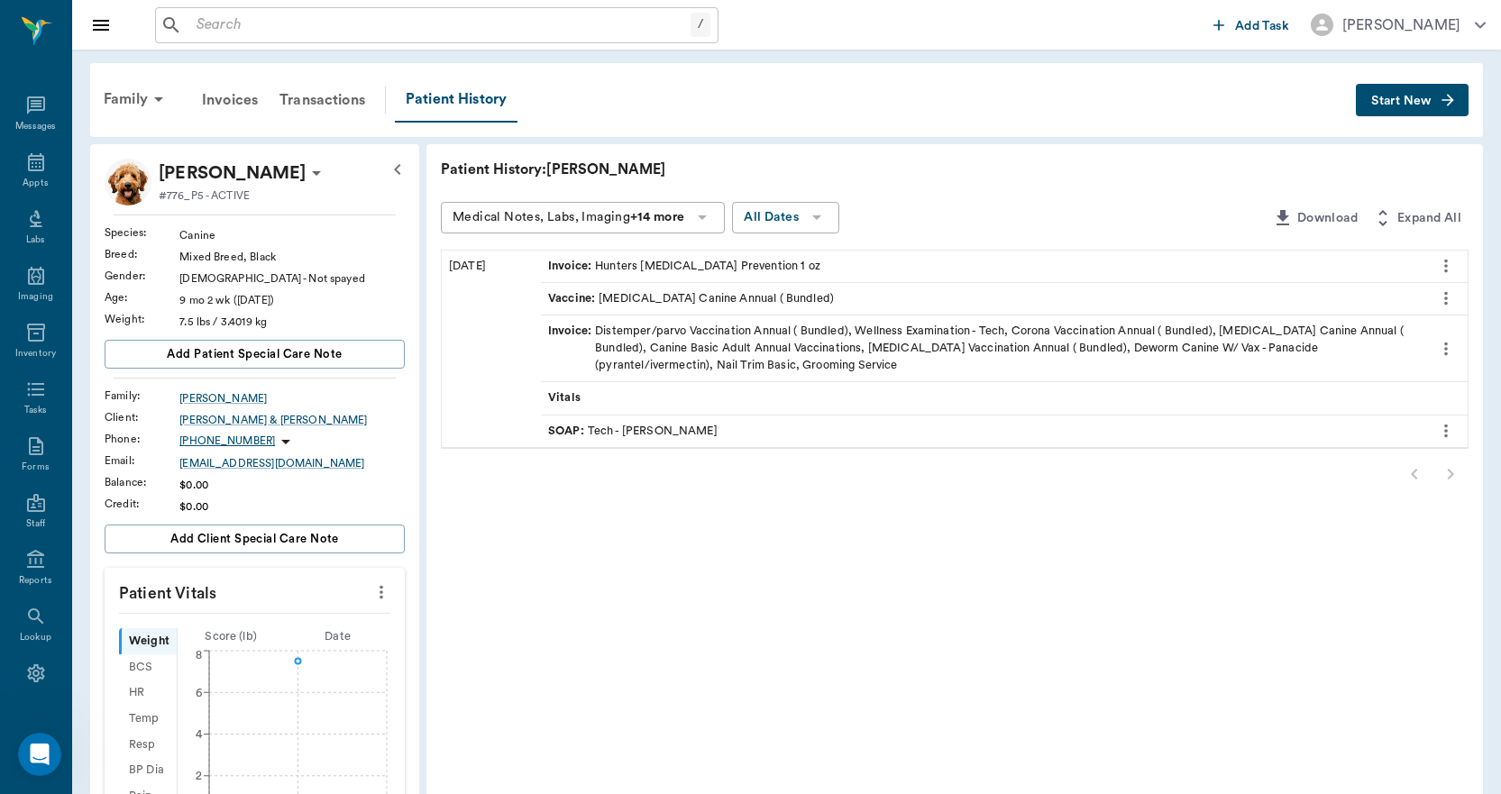
click at [1400, 101] on span "Start New" at bounding box center [1402, 101] width 60 height 0
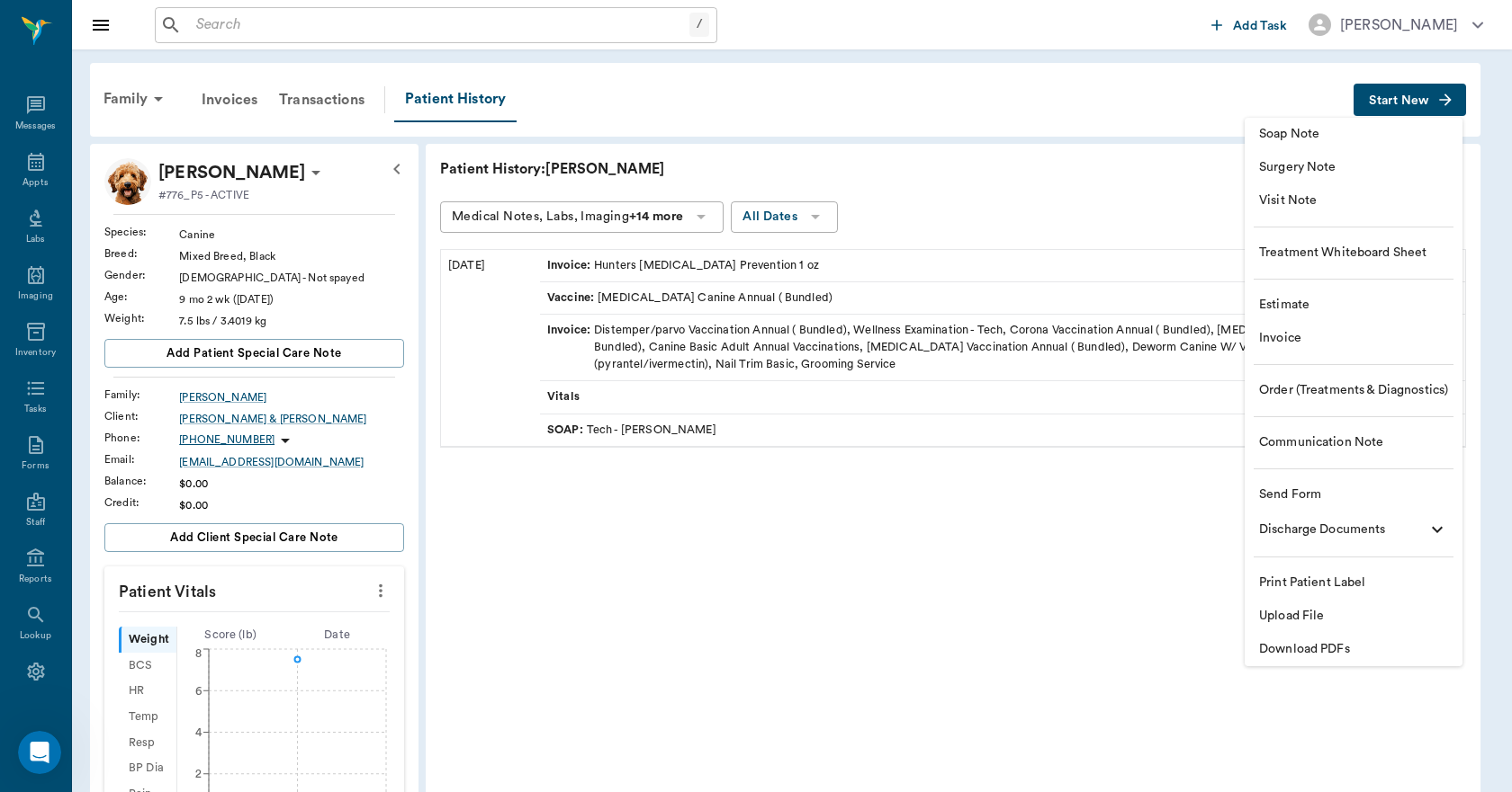
click at [1289, 336] on span "Invoice" at bounding box center [1353, 338] width 189 height 19
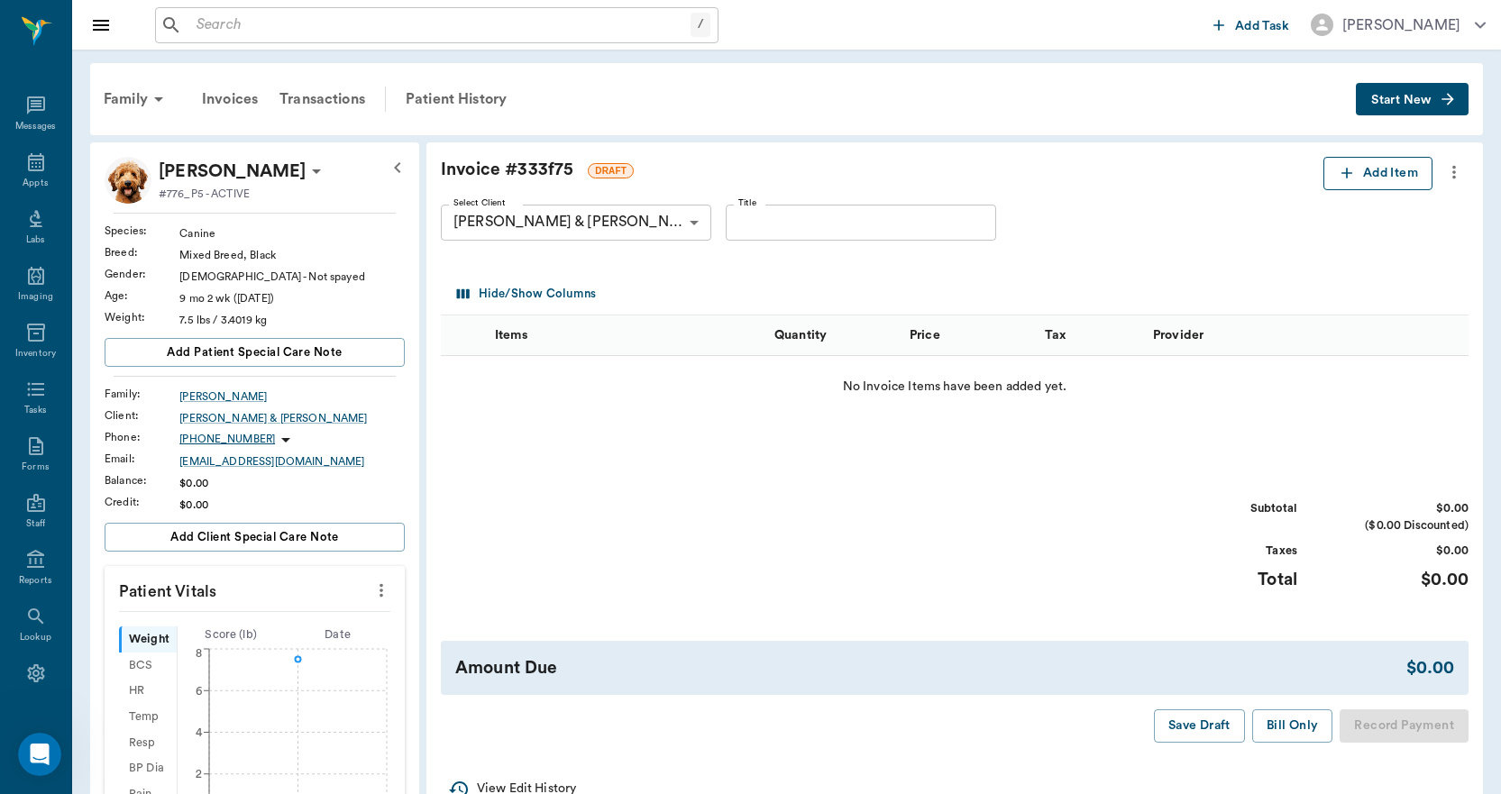
click at [1389, 161] on button "Add Item" at bounding box center [1378, 173] width 109 height 33
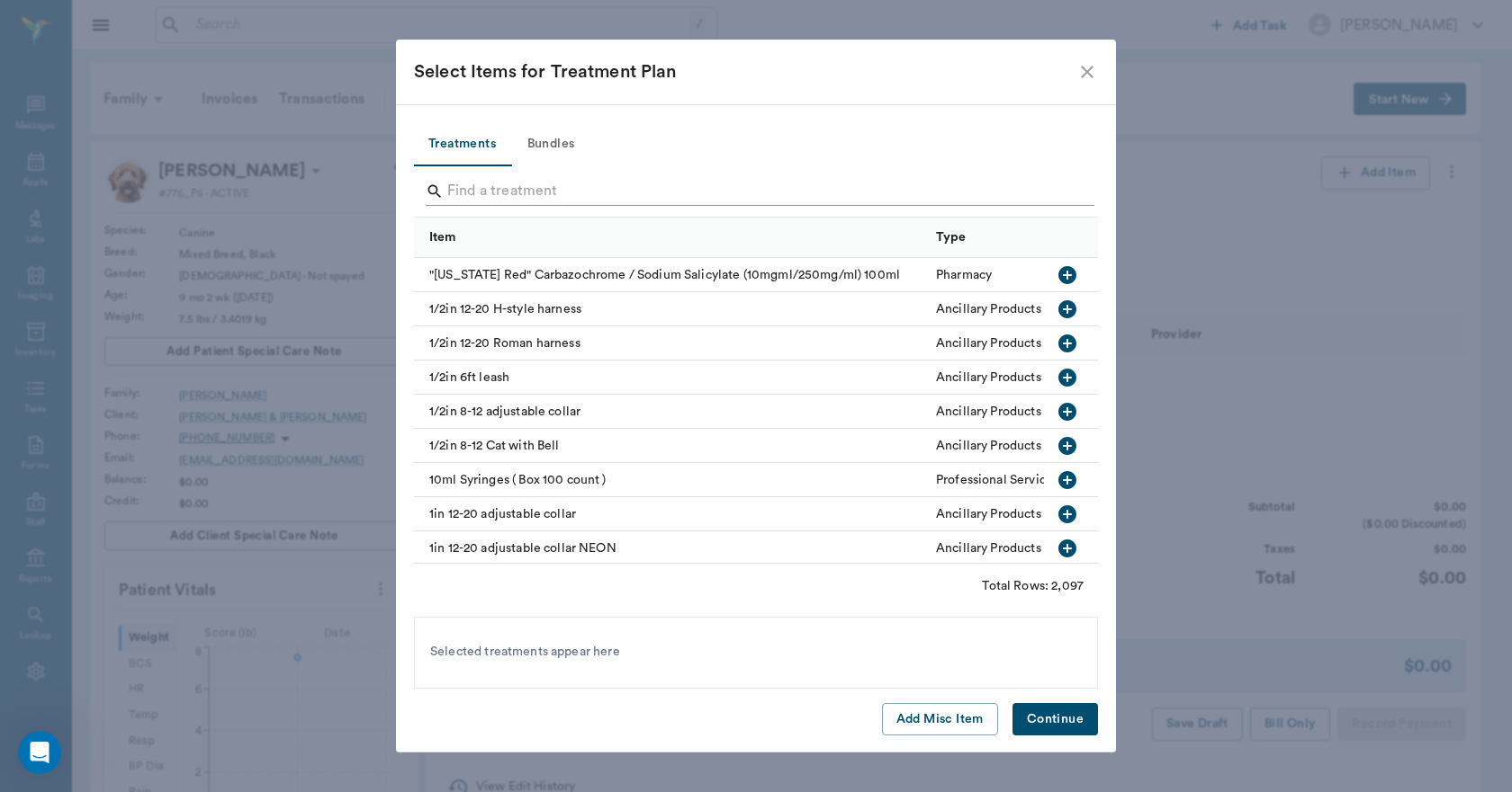
click at [508, 192] on input "Search" at bounding box center [756, 192] width 620 height 29
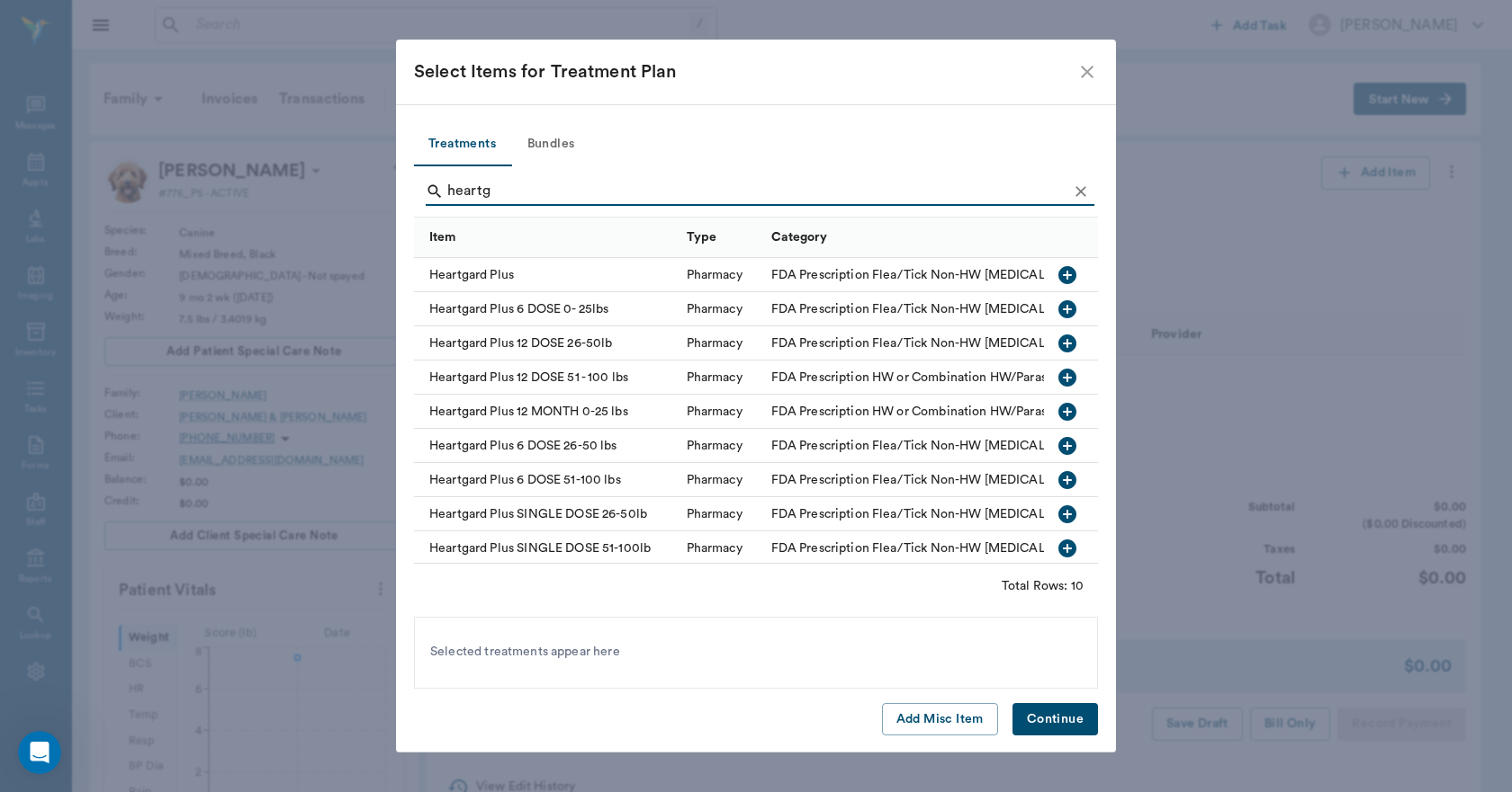
type input "heartg"
click at [1058, 304] on icon "button" at bounding box center [1067, 309] width 18 height 18
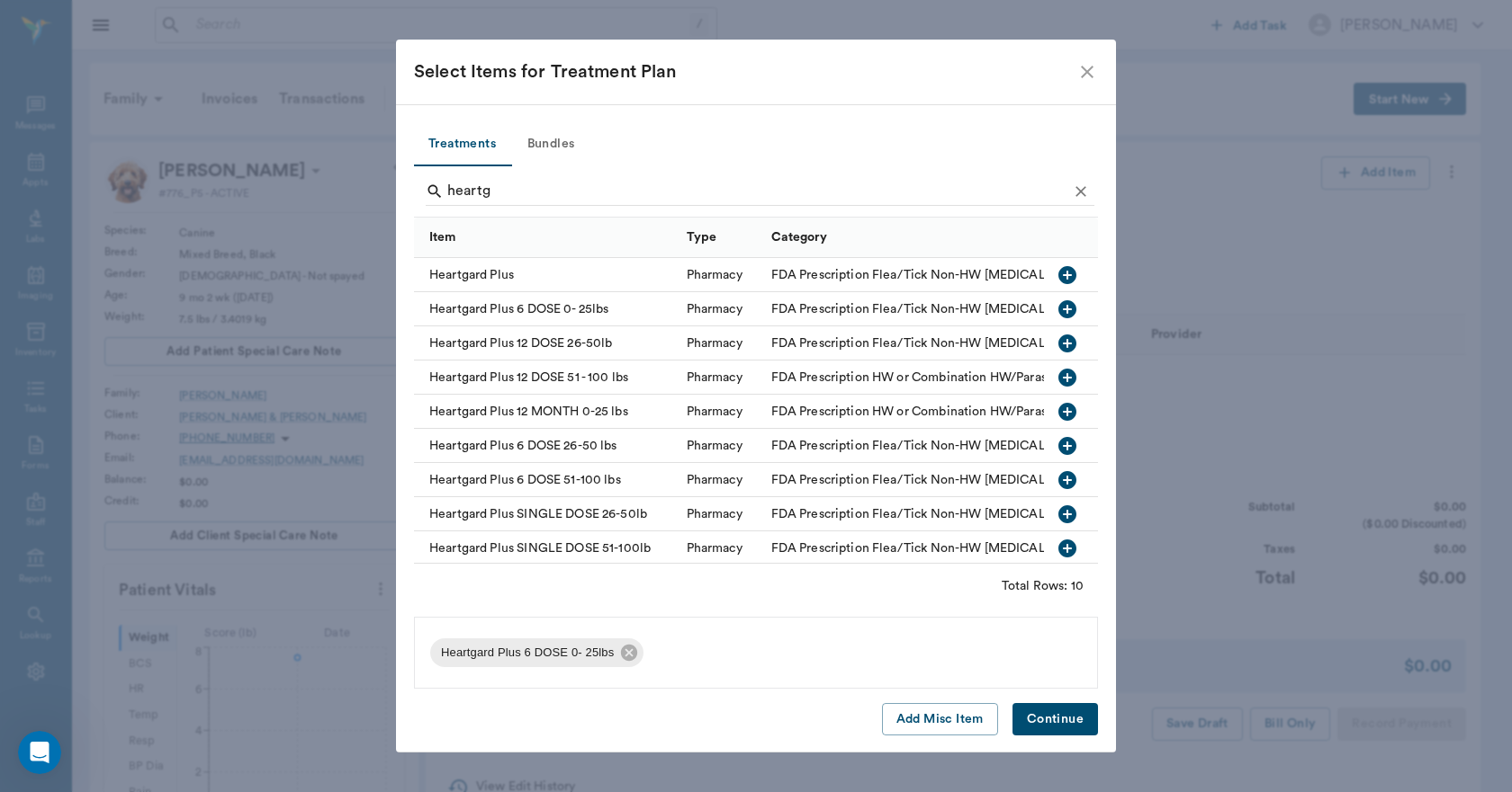
click at [1070, 724] on button "Continue" at bounding box center [1055, 719] width 86 height 33
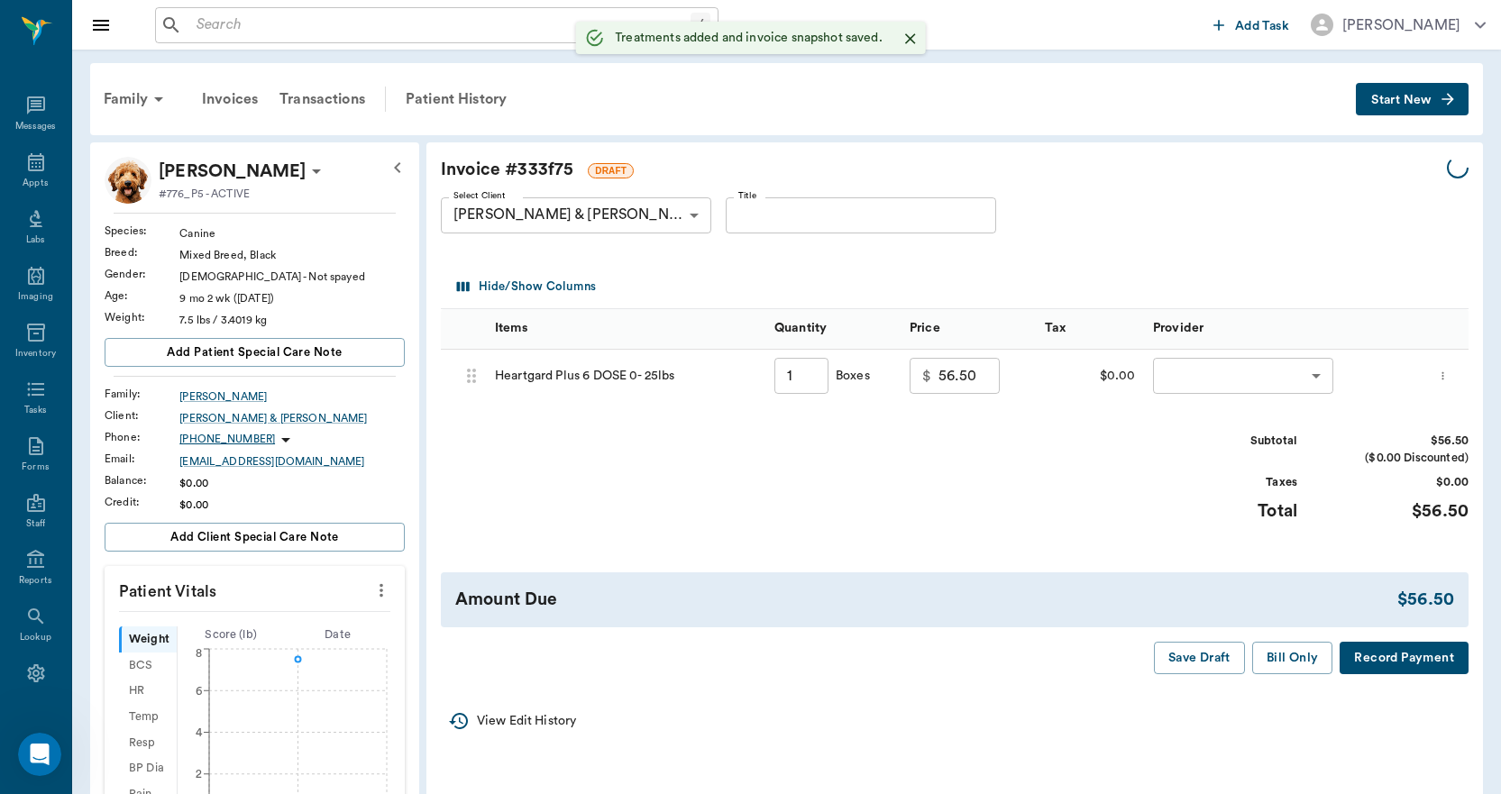
type input "1.00"
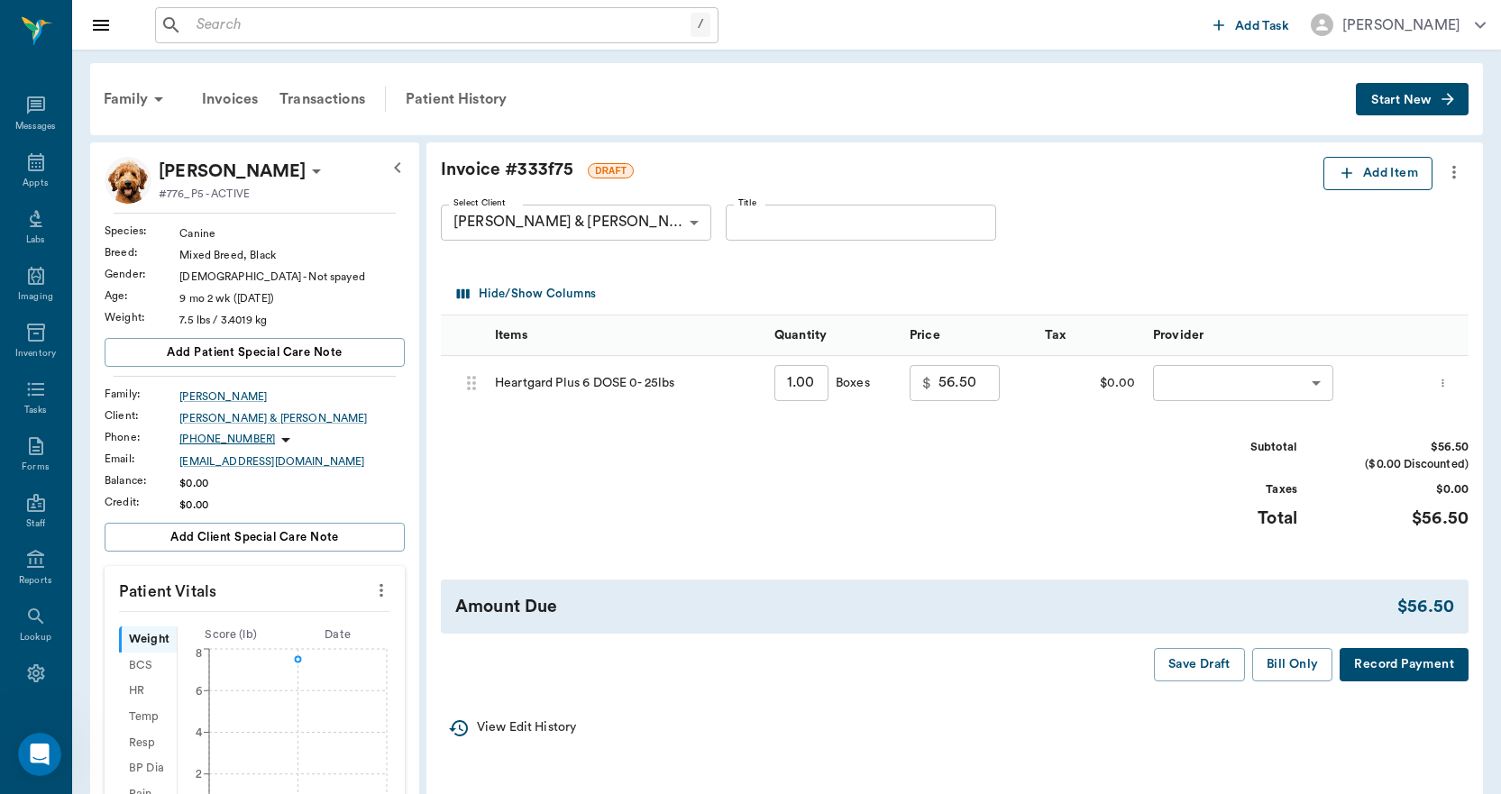
click at [1361, 161] on button "Add Item" at bounding box center [1378, 173] width 109 height 33
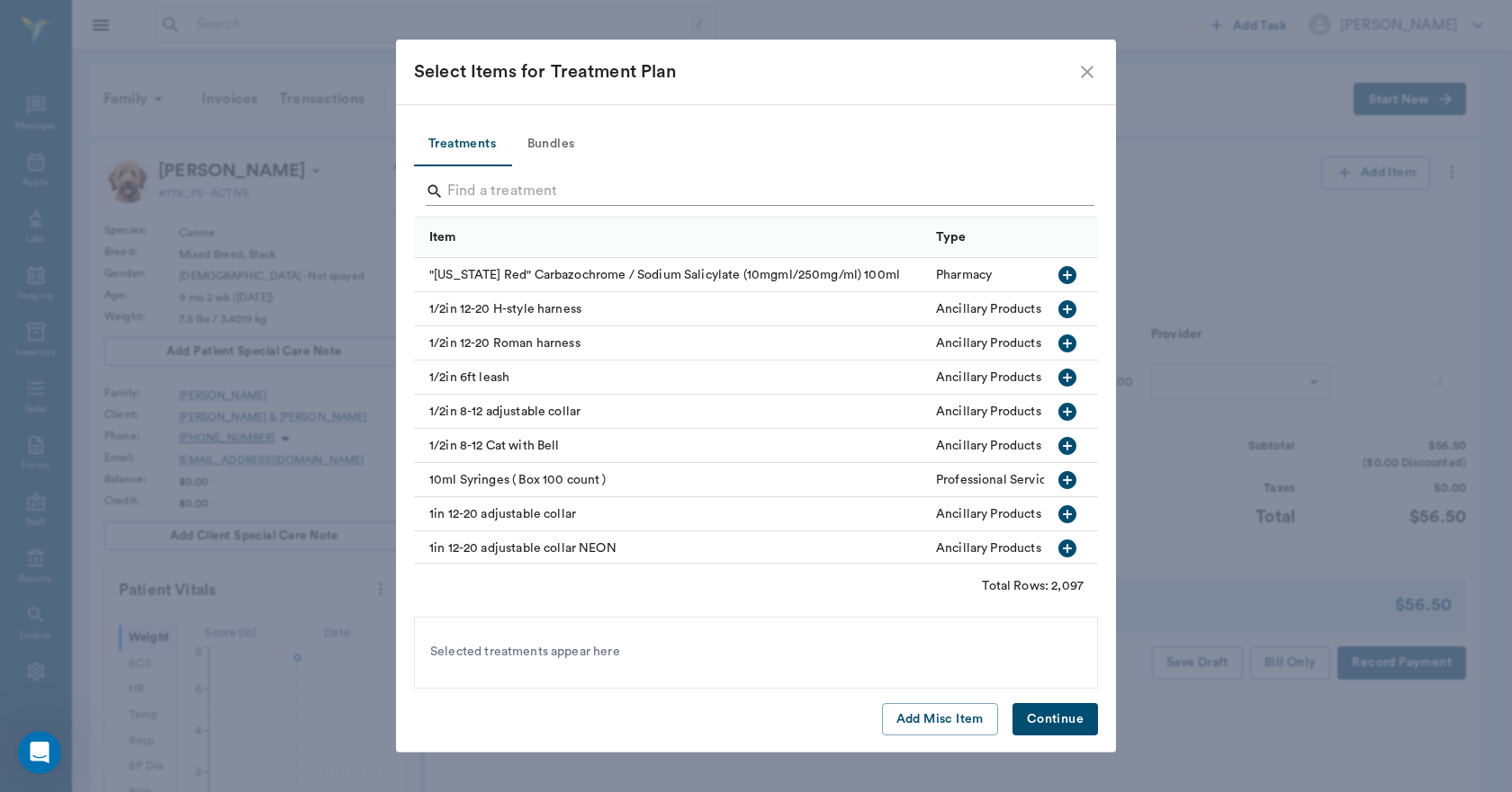
click at [560, 188] on input "Search" at bounding box center [756, 192] width 620 height 29
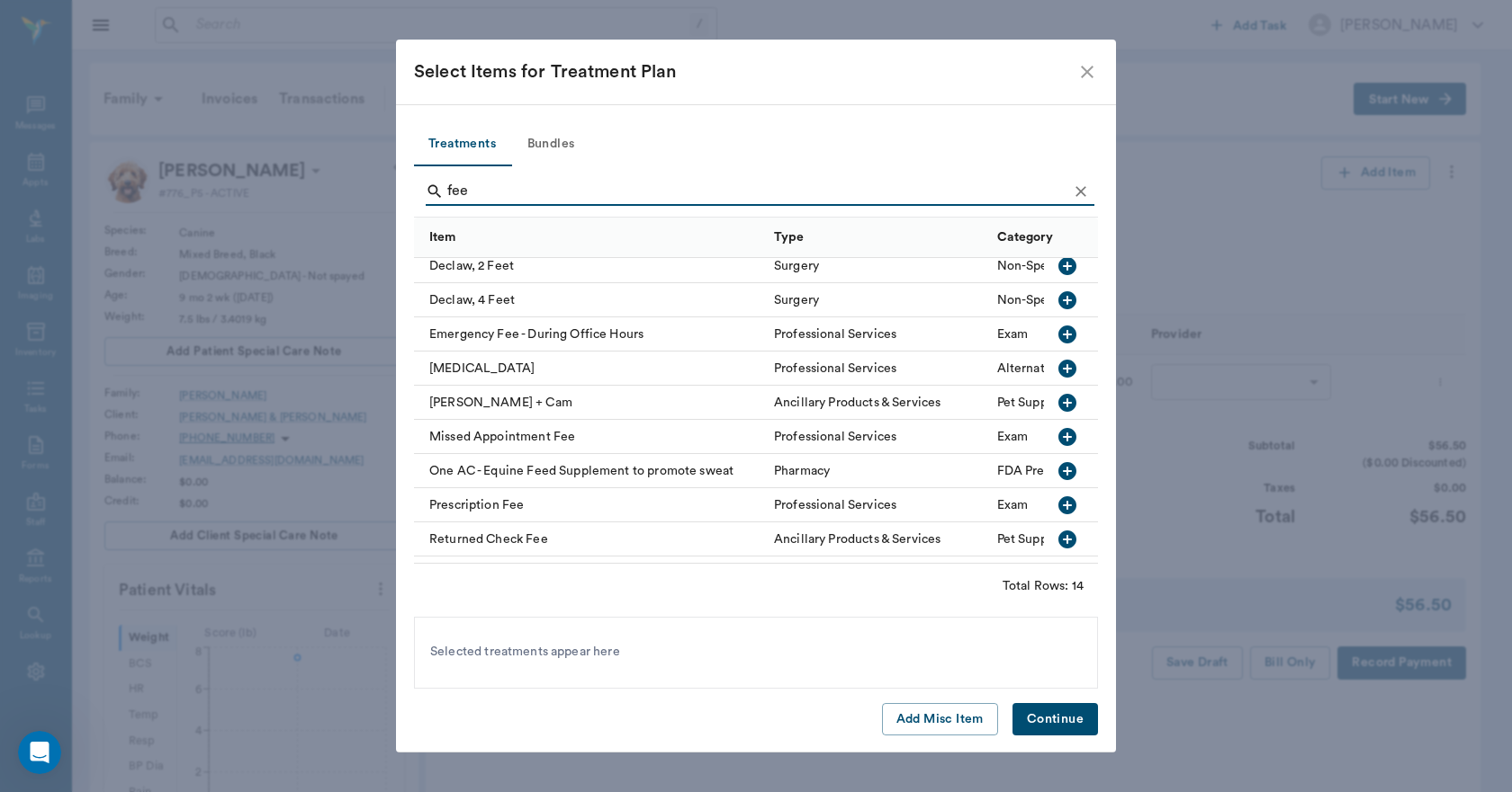
scroll to position [180, 0]
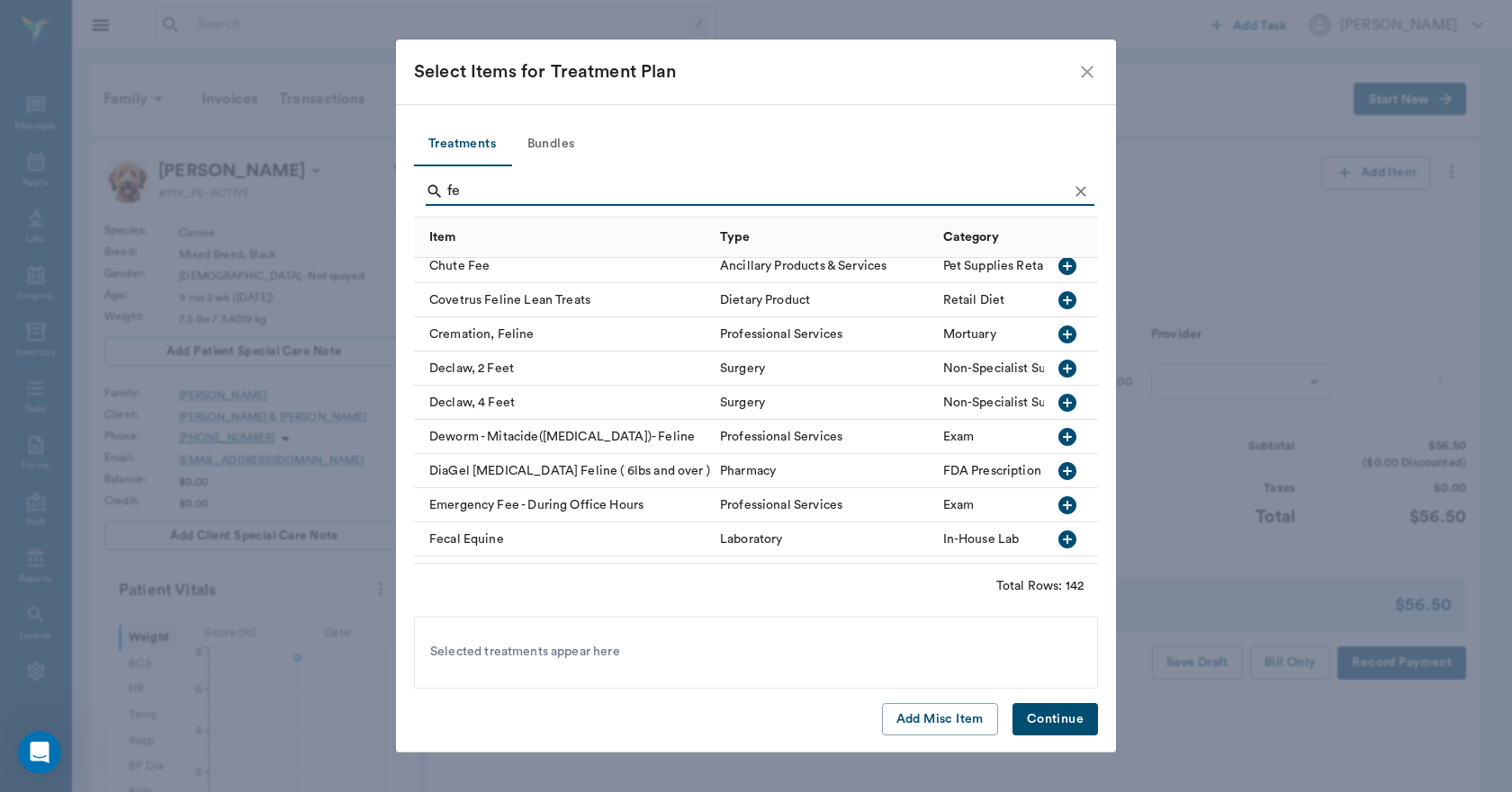
type input "f"
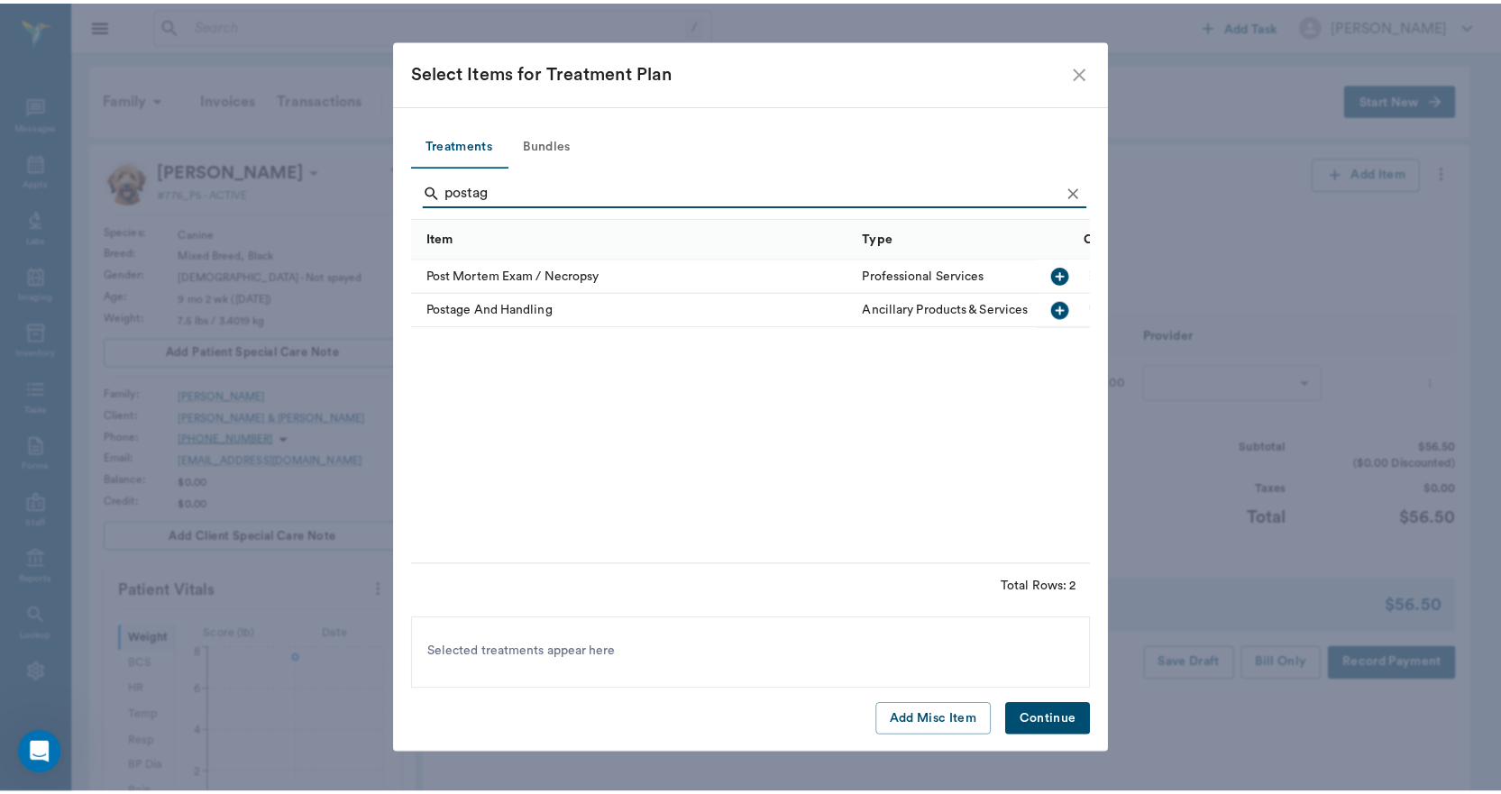
scroll to position [0, 0]
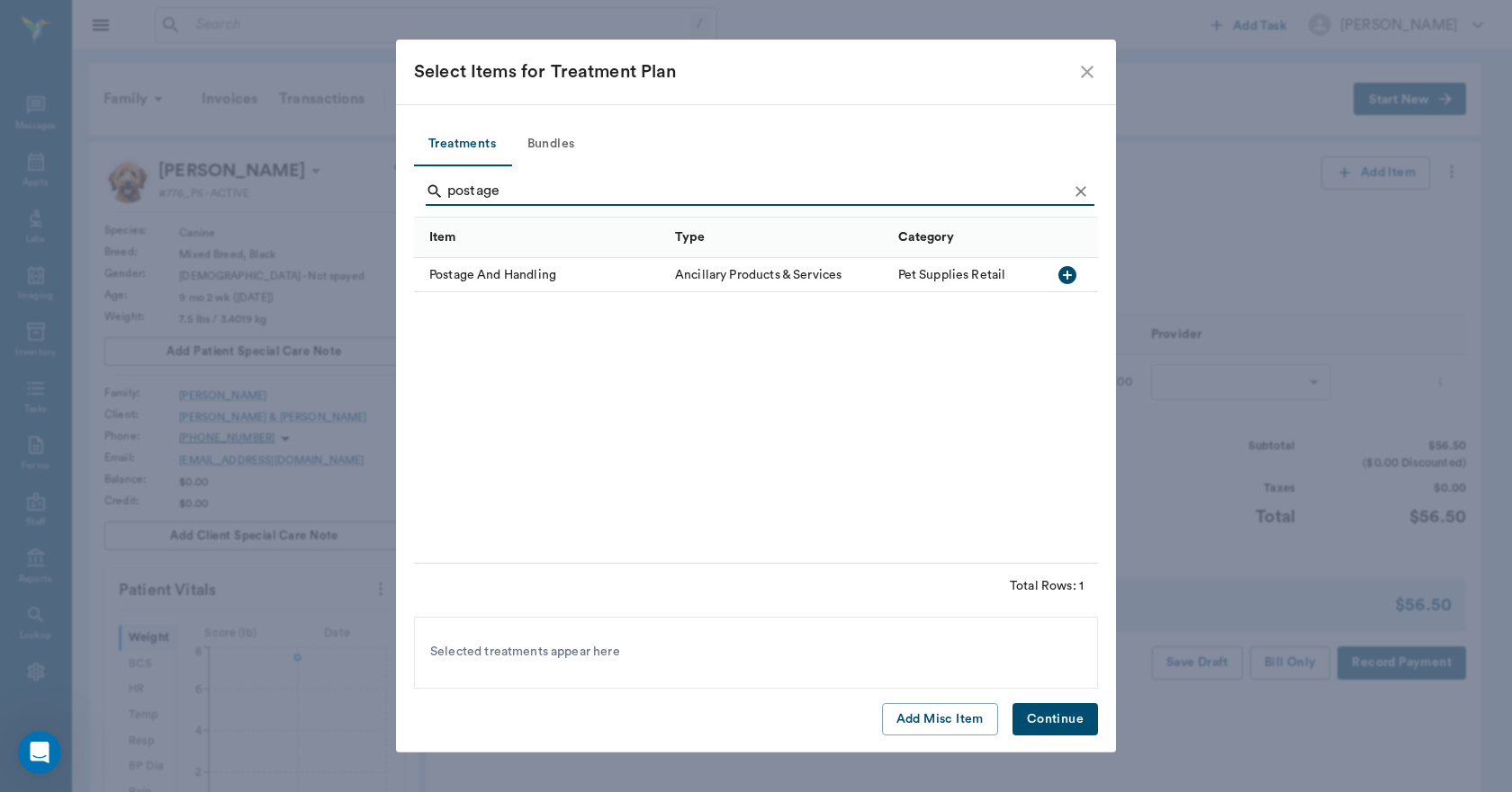
type input "postage"
click at [1062, 276] on icon "button" at bounding box center [1067, 275] width 18 height 18
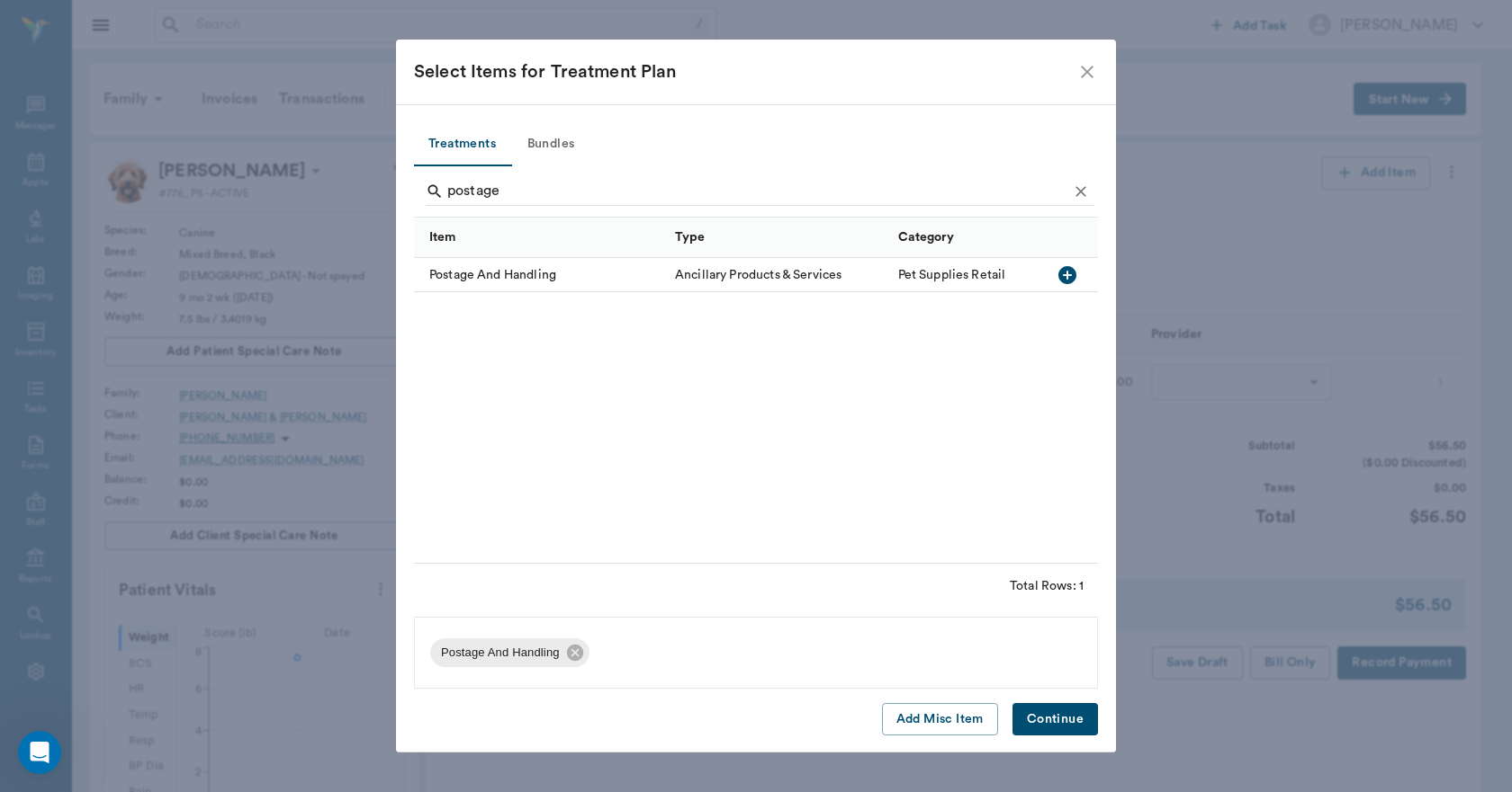
click at [1079, 726] on button "Continue" at bounding box center [1055, 719] width 86 height 33
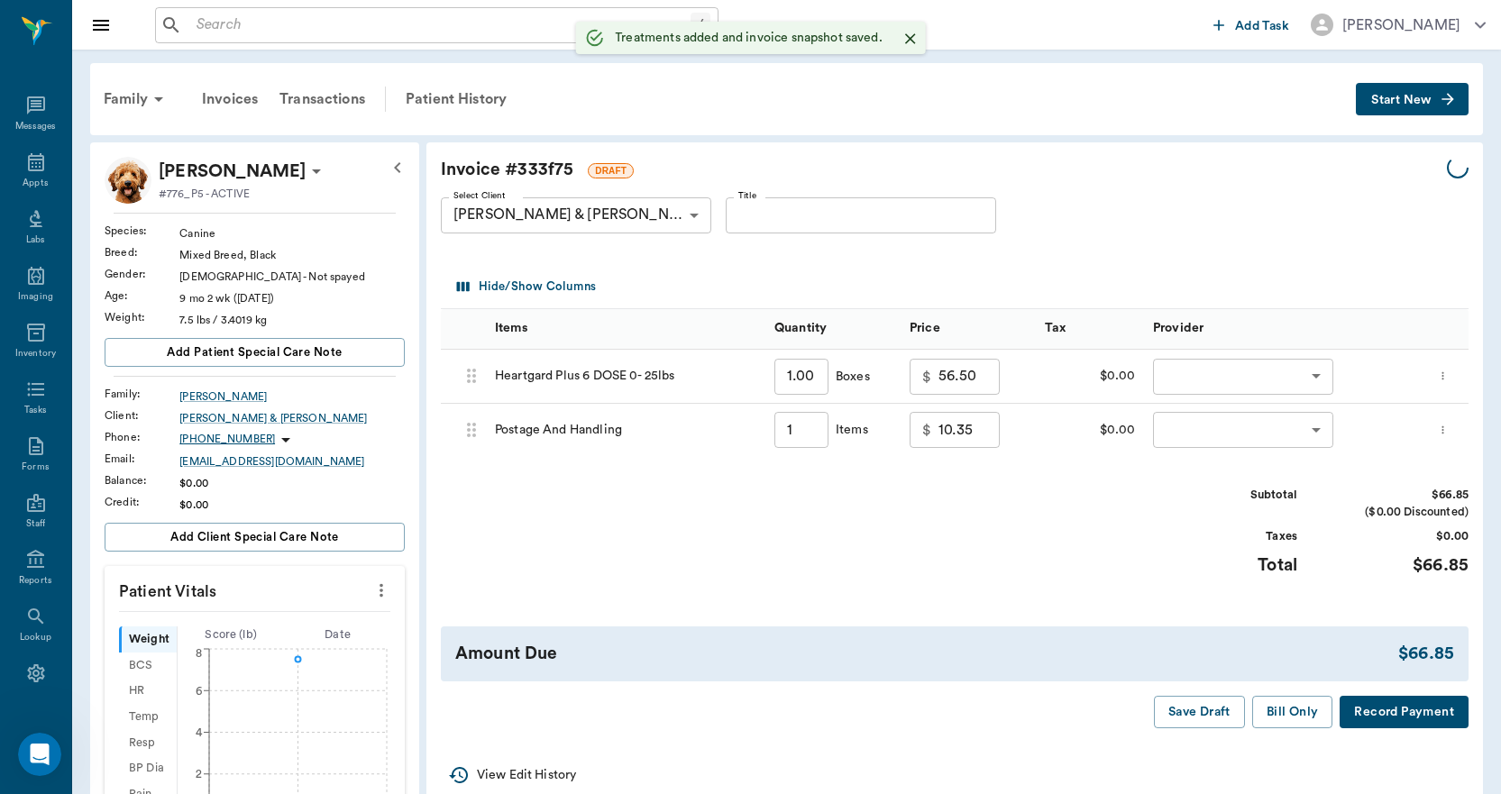
type input "1.00"
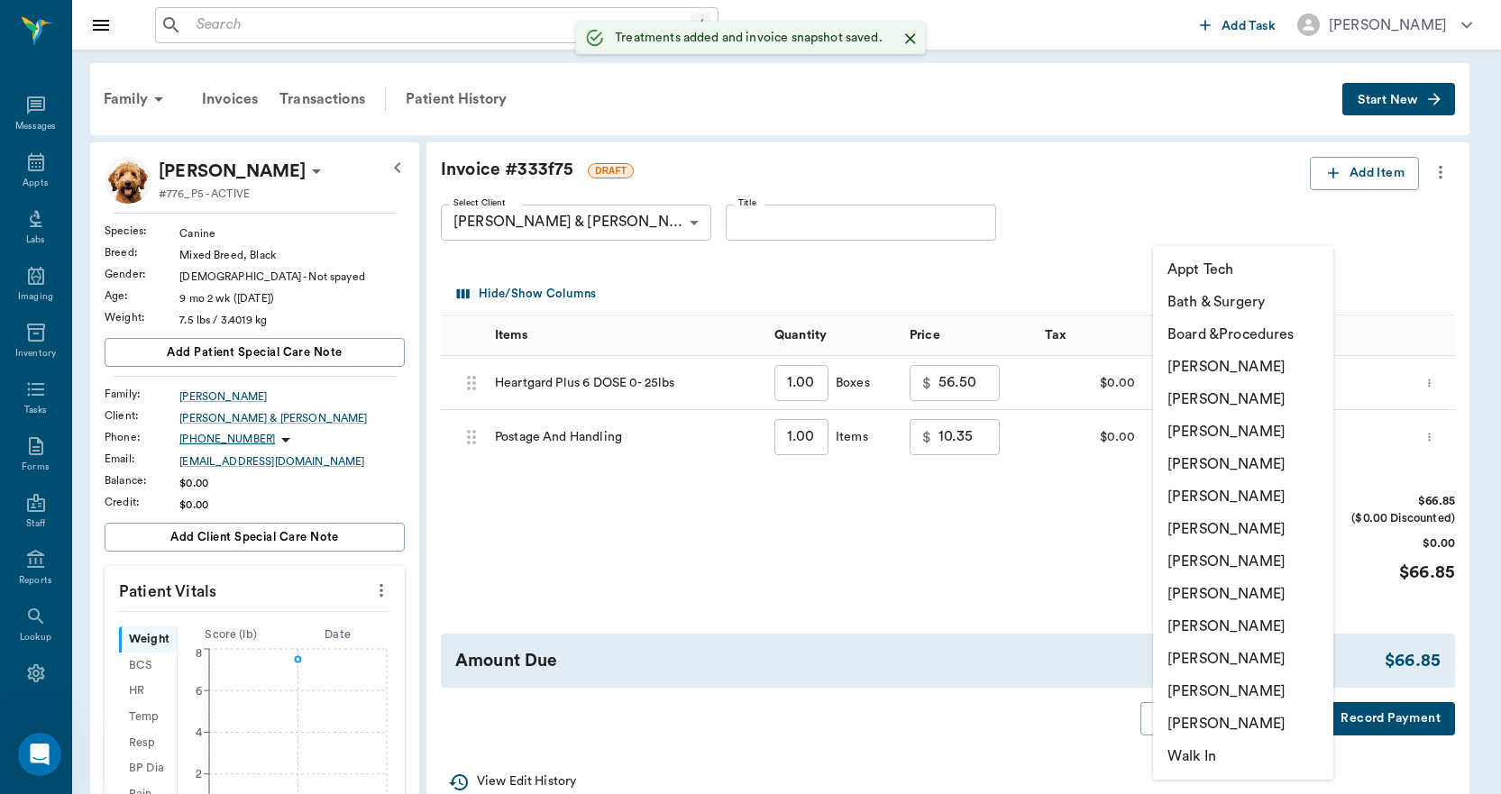
click at [1202, 389] on body "/ ​ Add Task [PERSON_NAME] Nectar Messages Appts Labs Imaging Inventory Tasks F…" at bounding box center [750, 672] width 1501 height 1344
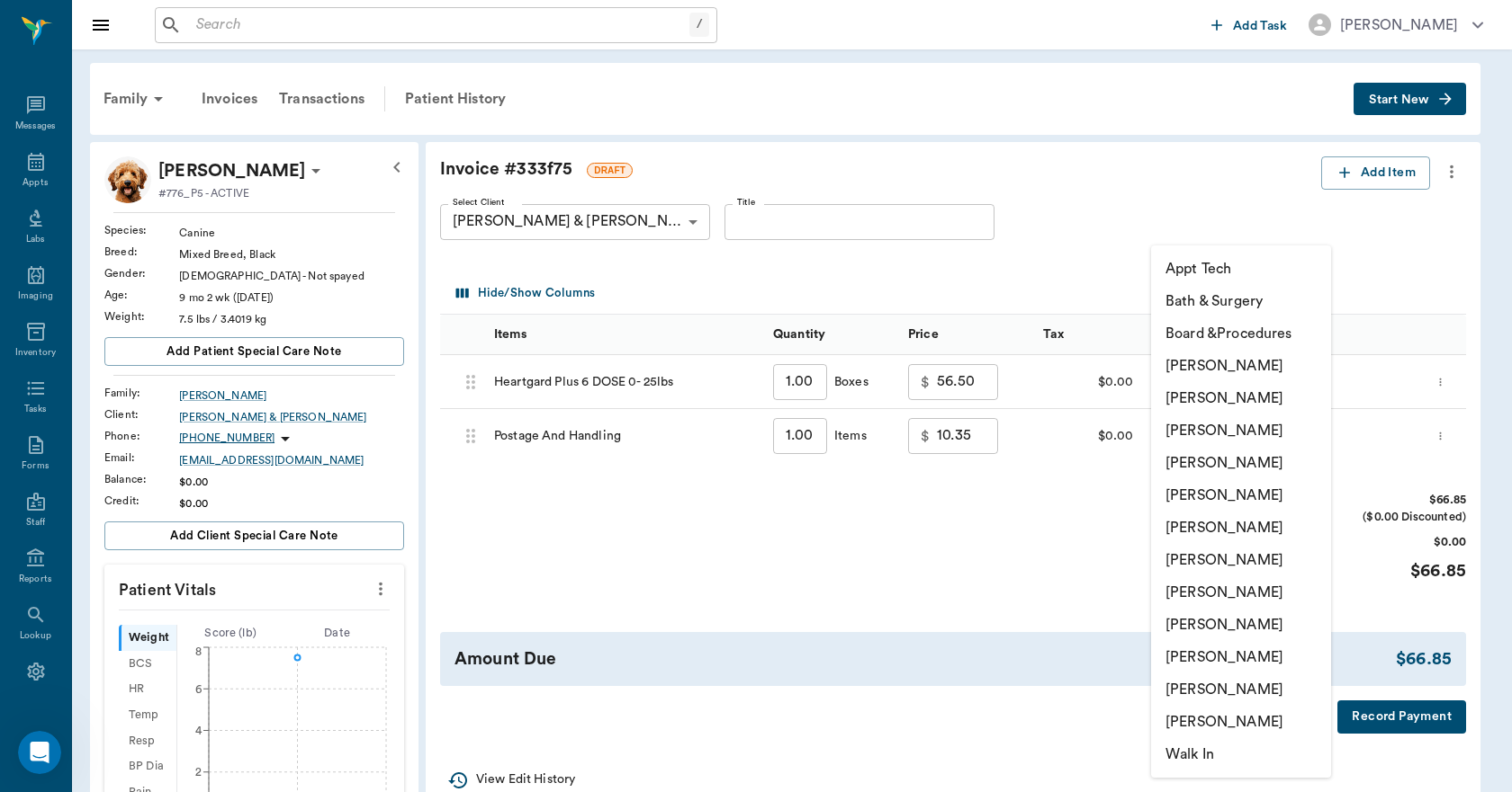
click at [1196, 665] on li "[PERSON_NAME]" at bounding box center [1241, 657] width 180 height 32
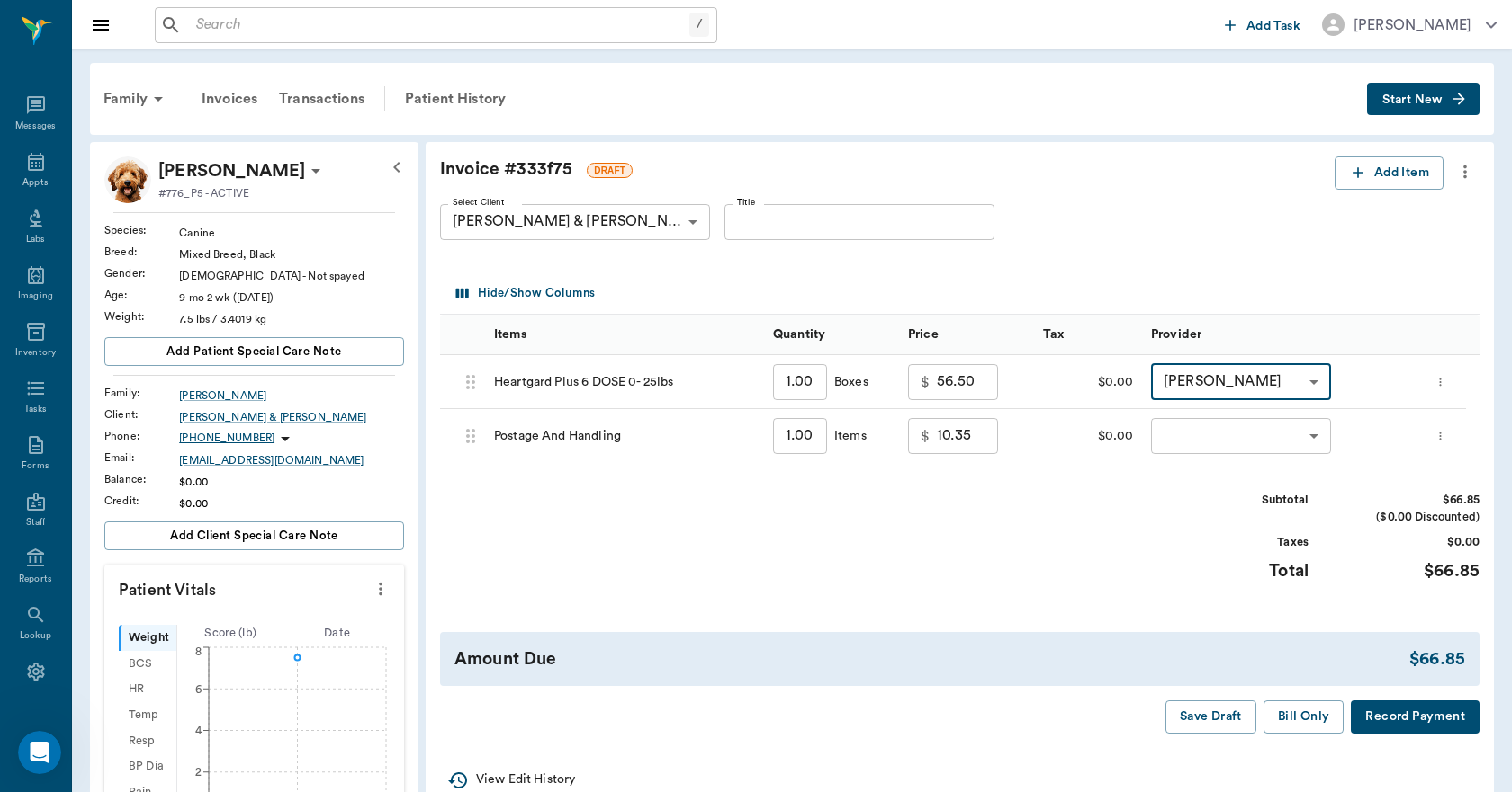
type input "none-63ec2ece52e12b0ba117cc90"
click at [1193, 444] on body "/ ​ Add Task [PERSON_NAME] Nectar Messages Appts Labs Imaging Inventory Tasks F…" at bounding box center [756, 670] width 1512 height 1341
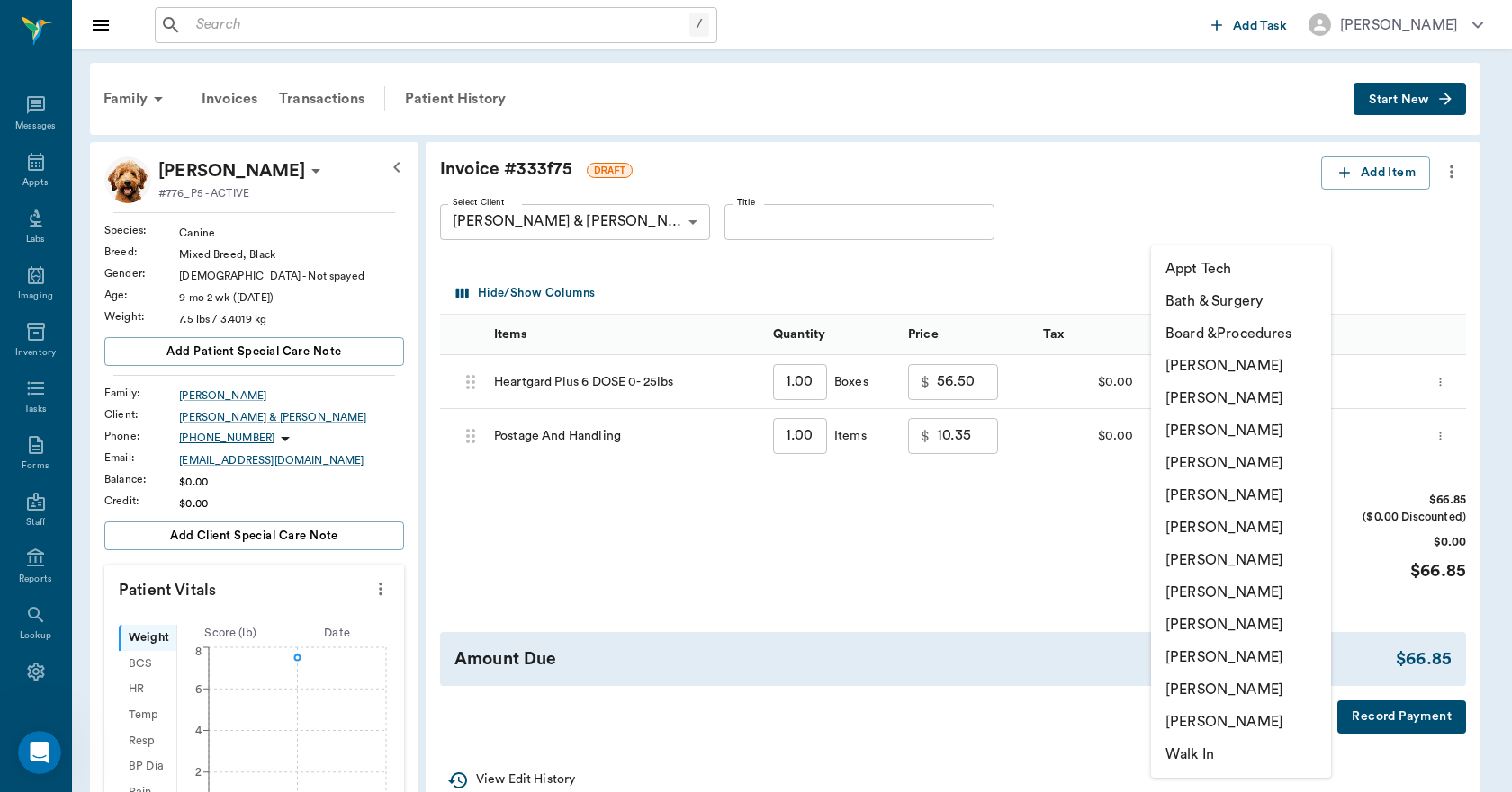
click at [1215, 662] on li "[PERSON_NAME]" at bounding box center [1241, 657] width 180 height 32
type input "none-63ec2ece52e12b0ba117cc90"
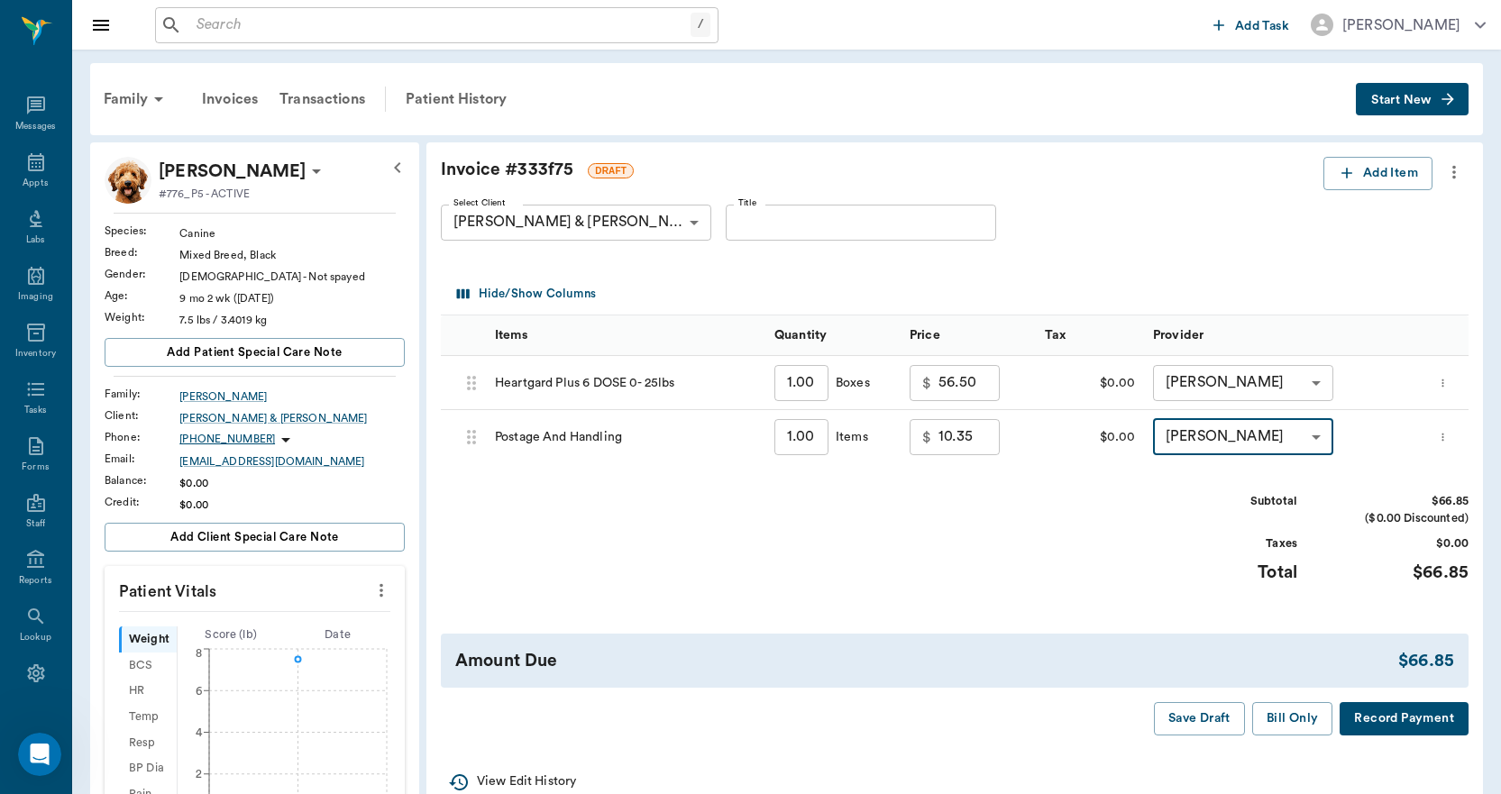
click at [1448, 386] on icon "more" at bounding box center [1443, 383] width 12 height 22
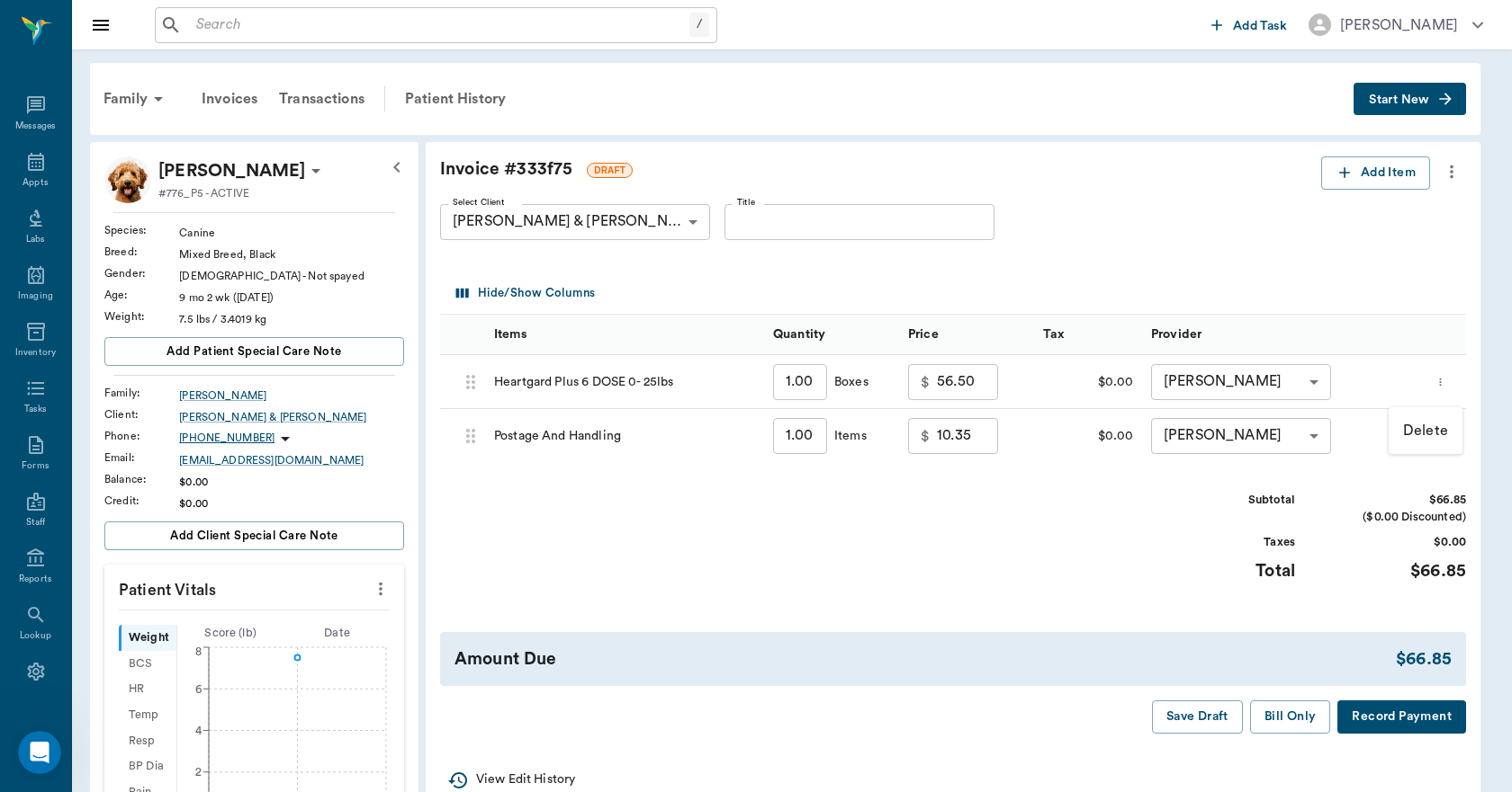
click at [1430, 432] on p "Delete" at bounding box center [1425, 431] width 45 height 22
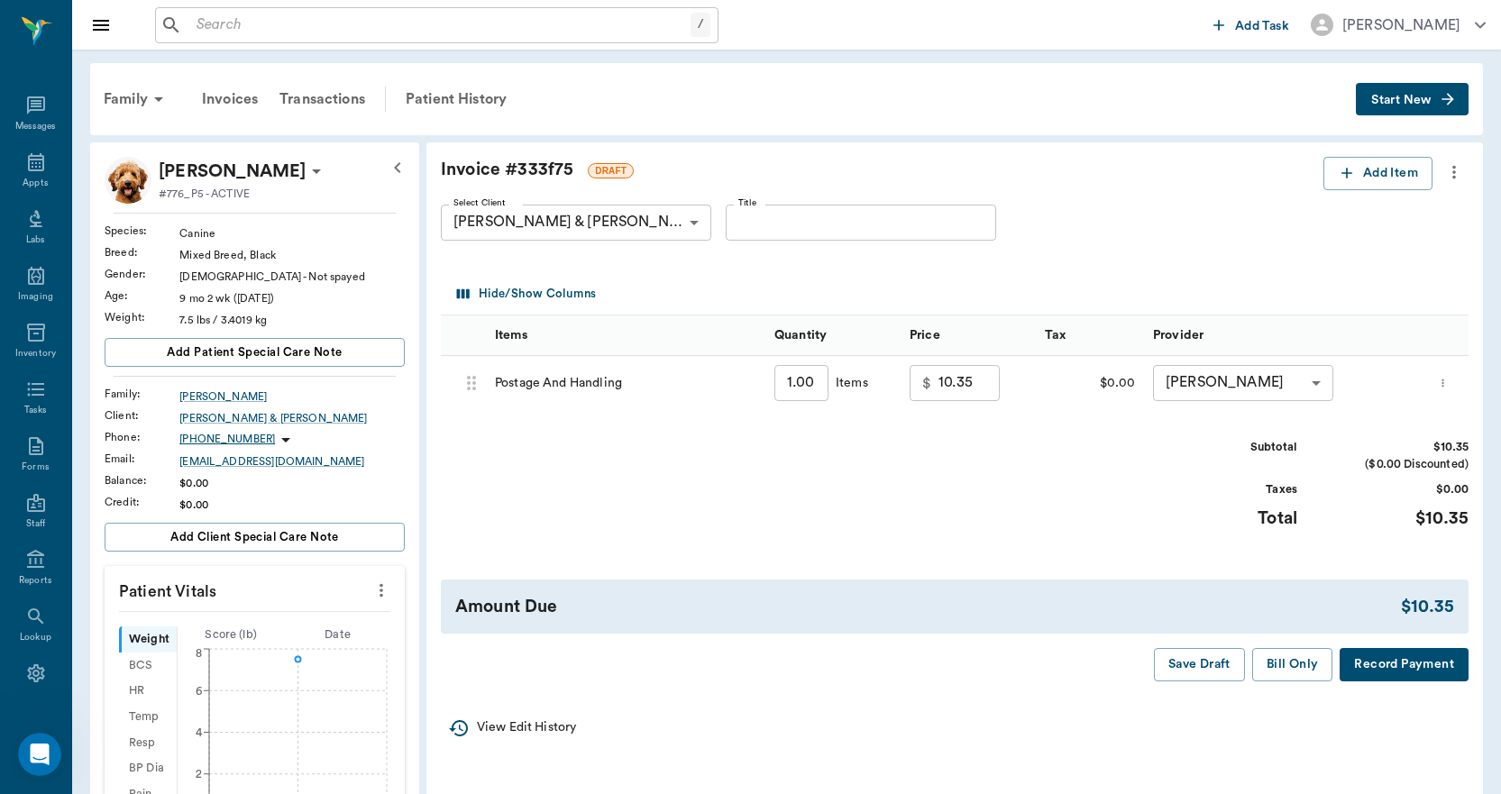
click at [1445, 390] on icon "more" at bounding box center [1443, 383] width 12 height 22
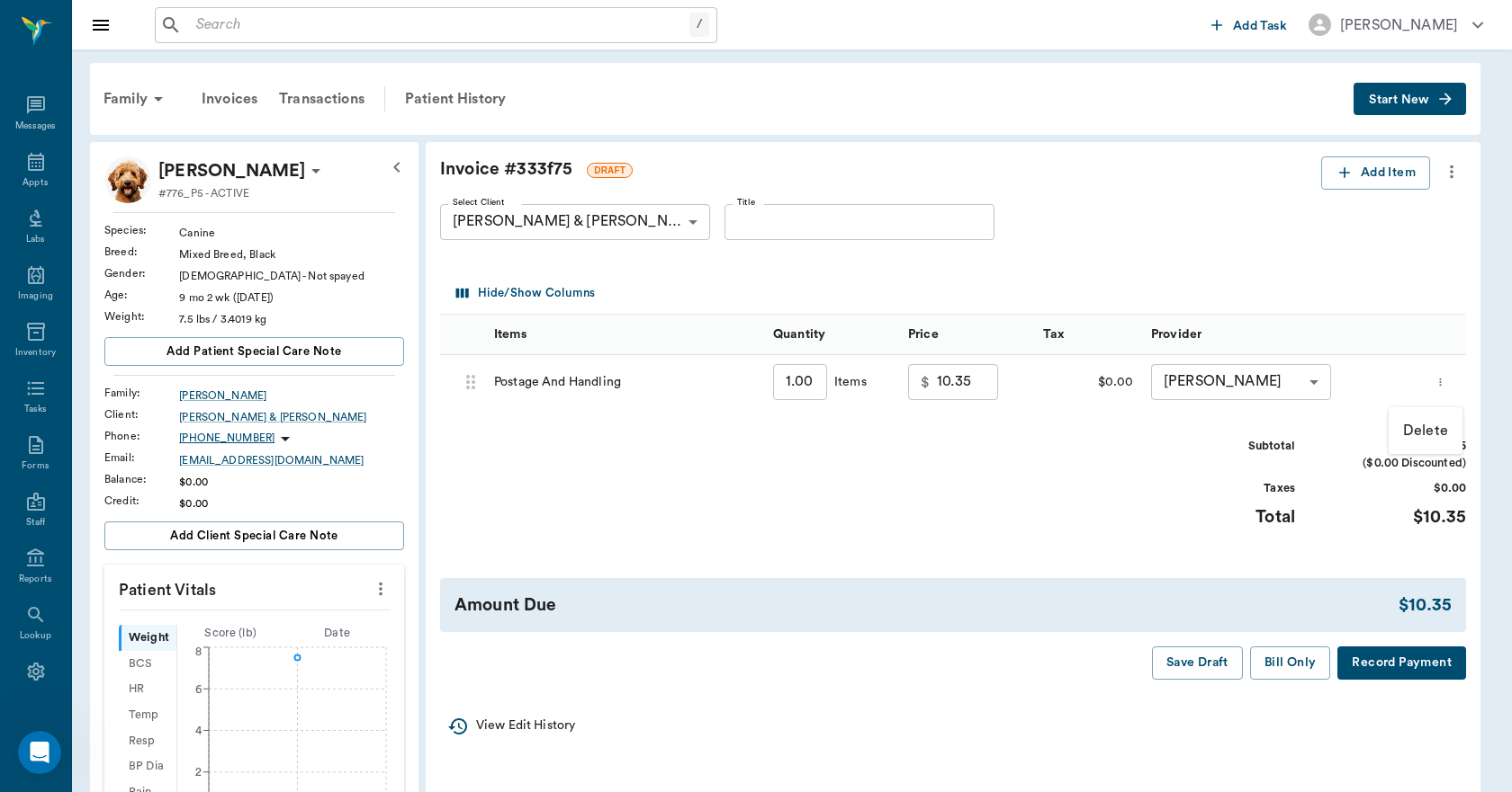
click at [1417, 436] on p "Delete" at bounding box center [1425, 431] width 45 height 22
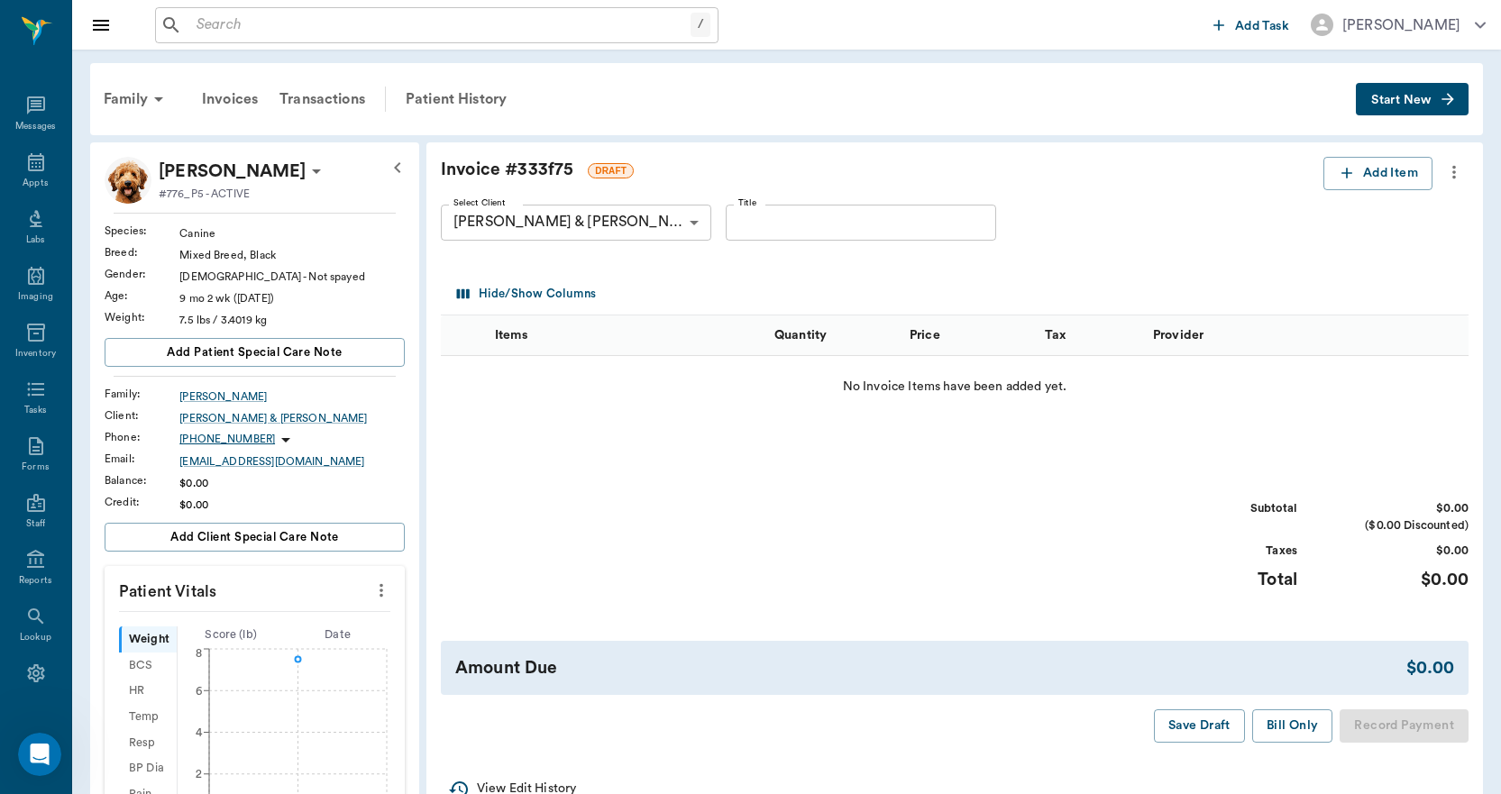
click at [1455, 175] on icon "more" at bounding box center [1455, 172] width 20 height 22
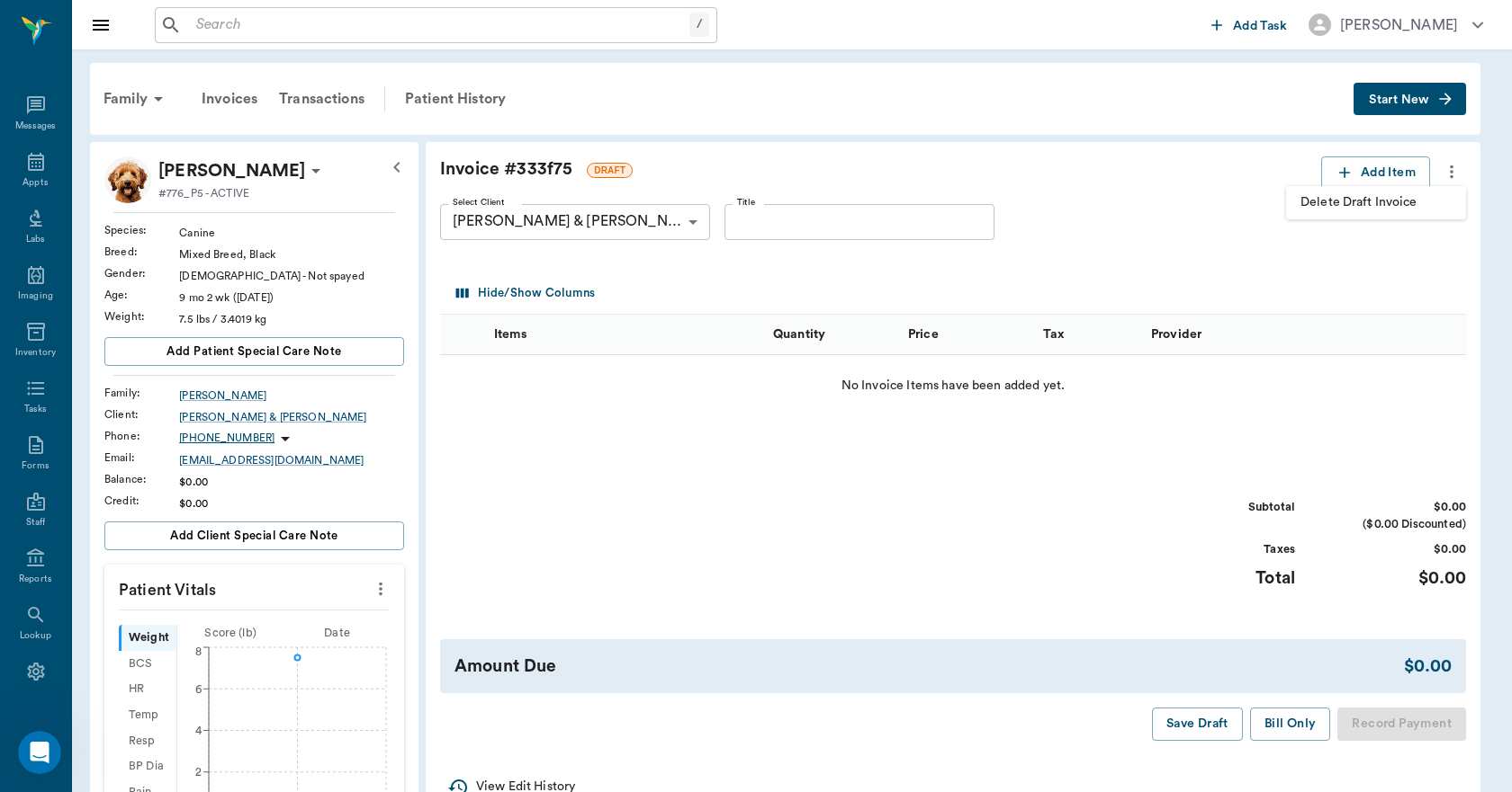
click at [1425, 206] on span "Delete Draft Invoice" at bounding box center [1375, 202] width 151 height 19
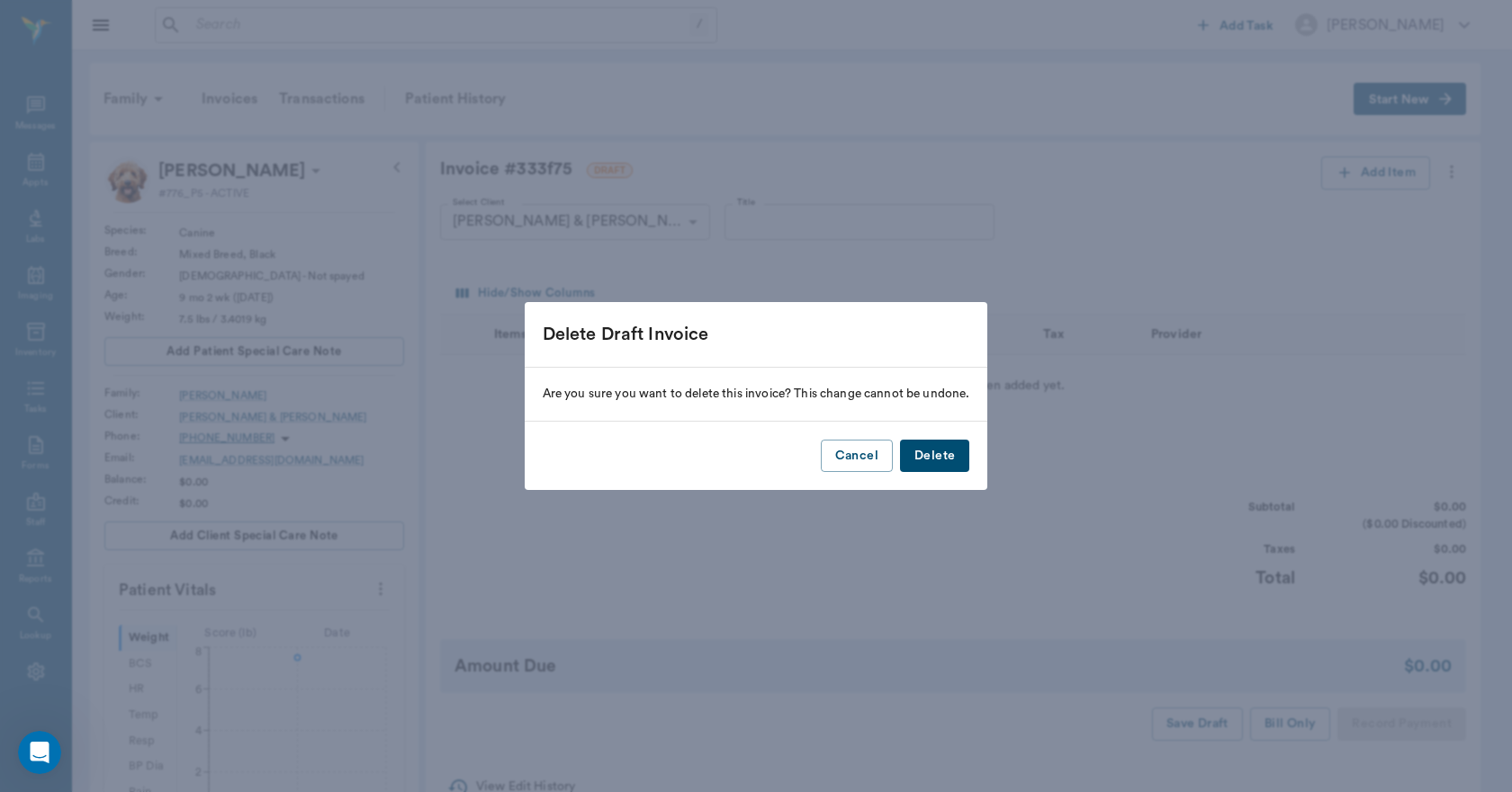
click at [948, 457] on button "Delete" at bounding box center [934, 456] width 69 height 33
